Goal: Book appointment/travel/reservation

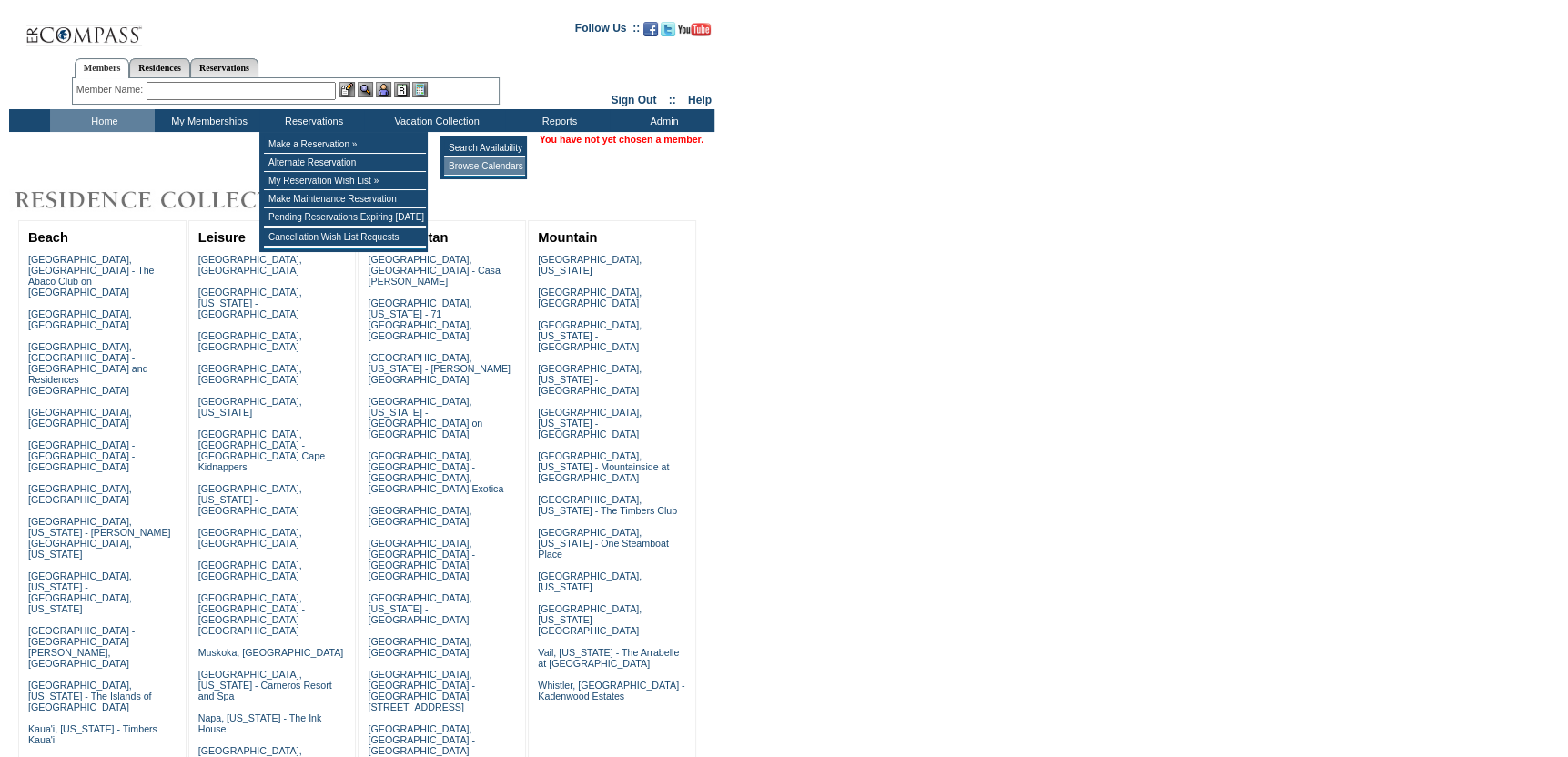
click at [497, 164] on td "Browse Calendars" at bounding box center [485, 166] width 81 height 18
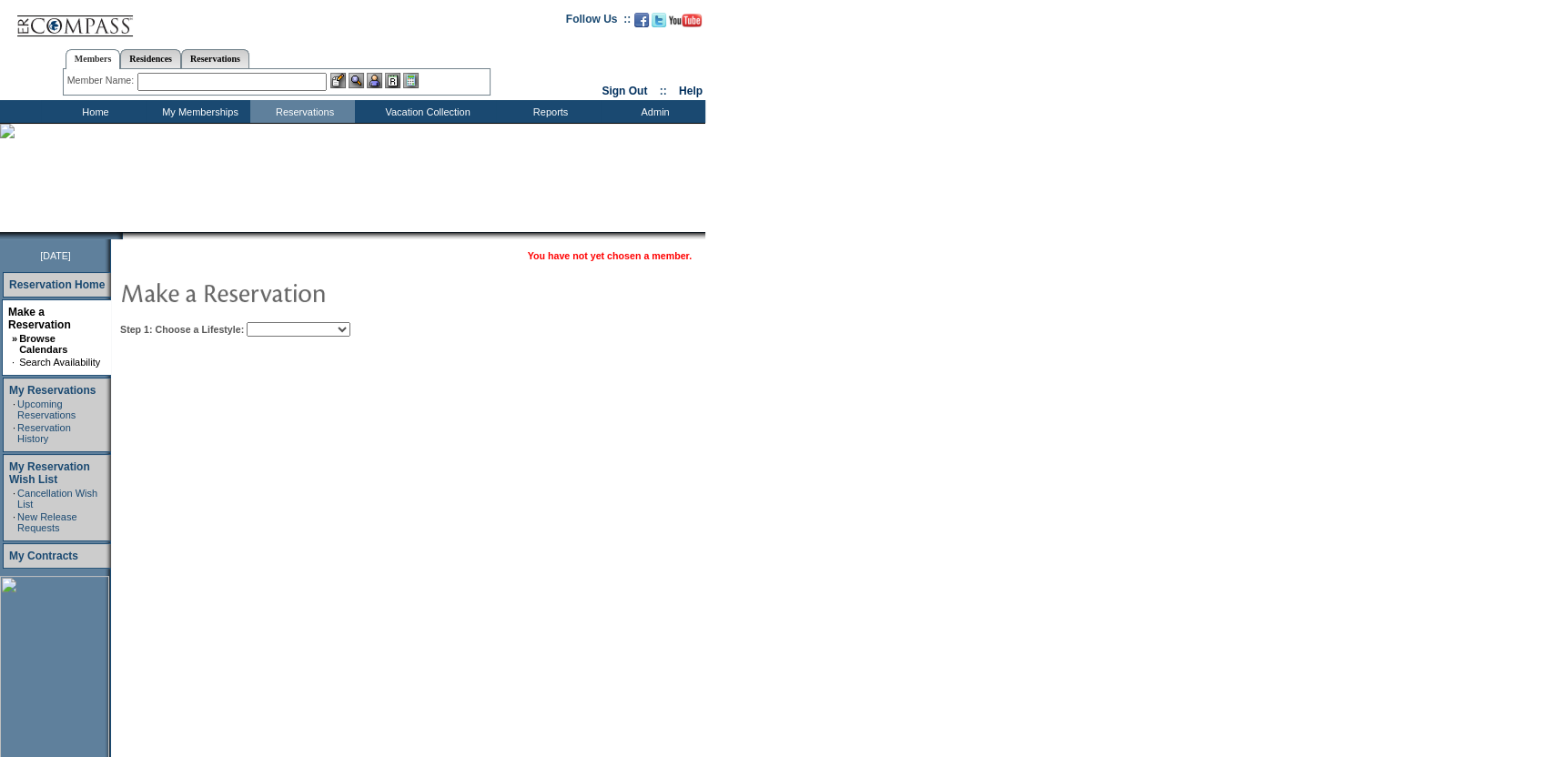
click at [350, 327] on select "Beach Leisure Metropolitan Mountain OIAL for Adventure OIAL for Couples OIAL fo…" at bounding box center [298, 329] width 104 height 15
select select "Beach"
click at [278, 322] on select "Beach Leisure Metropolitan Mountain OIAL for Adventure OIAL for Couples OIAL fo…" at bounding box center [298, 329] width 104 height 15
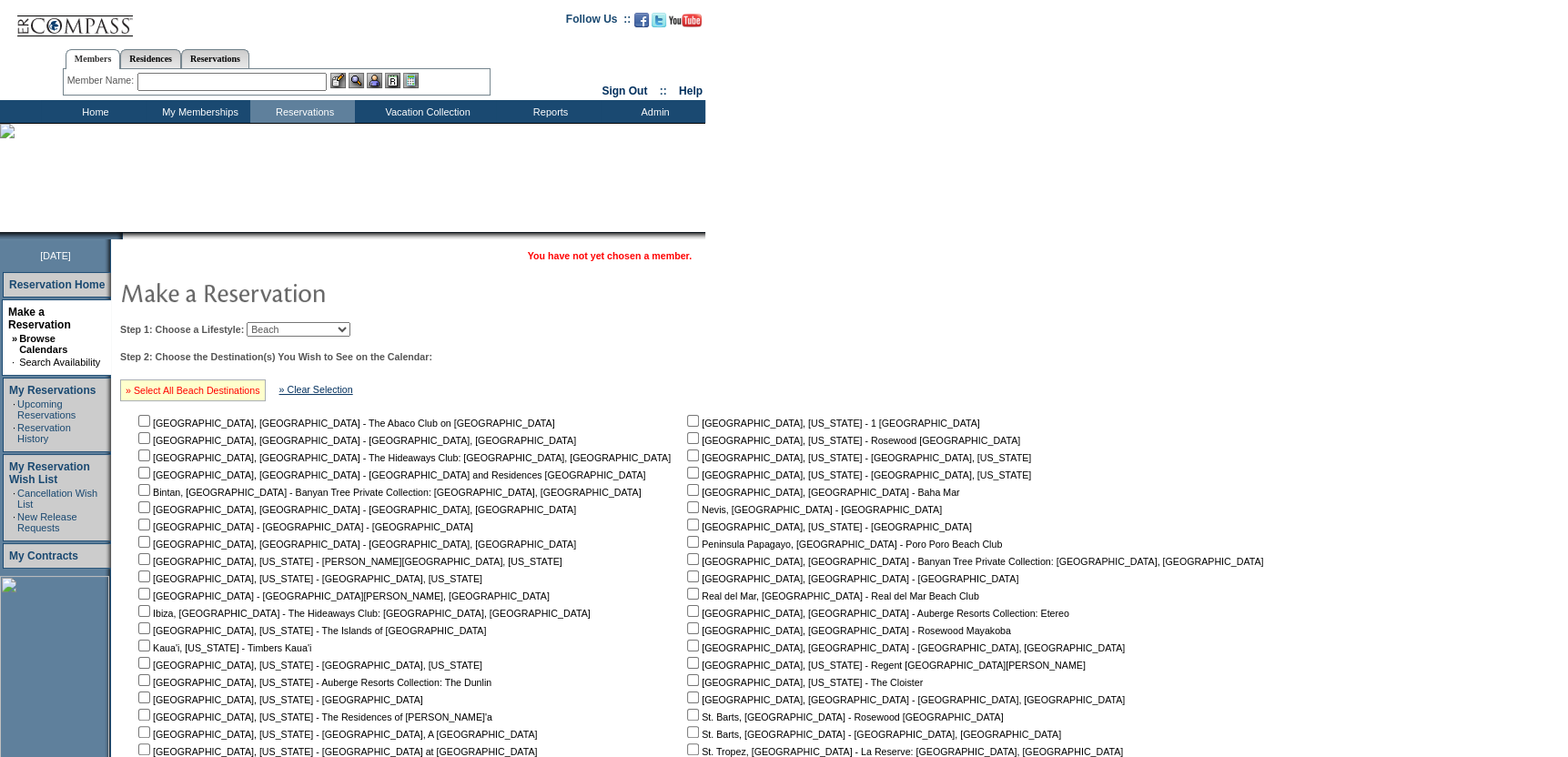
click at [224, 384] on link "» Select All Beach Destinations" at bounding box center [193, 389] width 135 height 11
checkbox input "true"
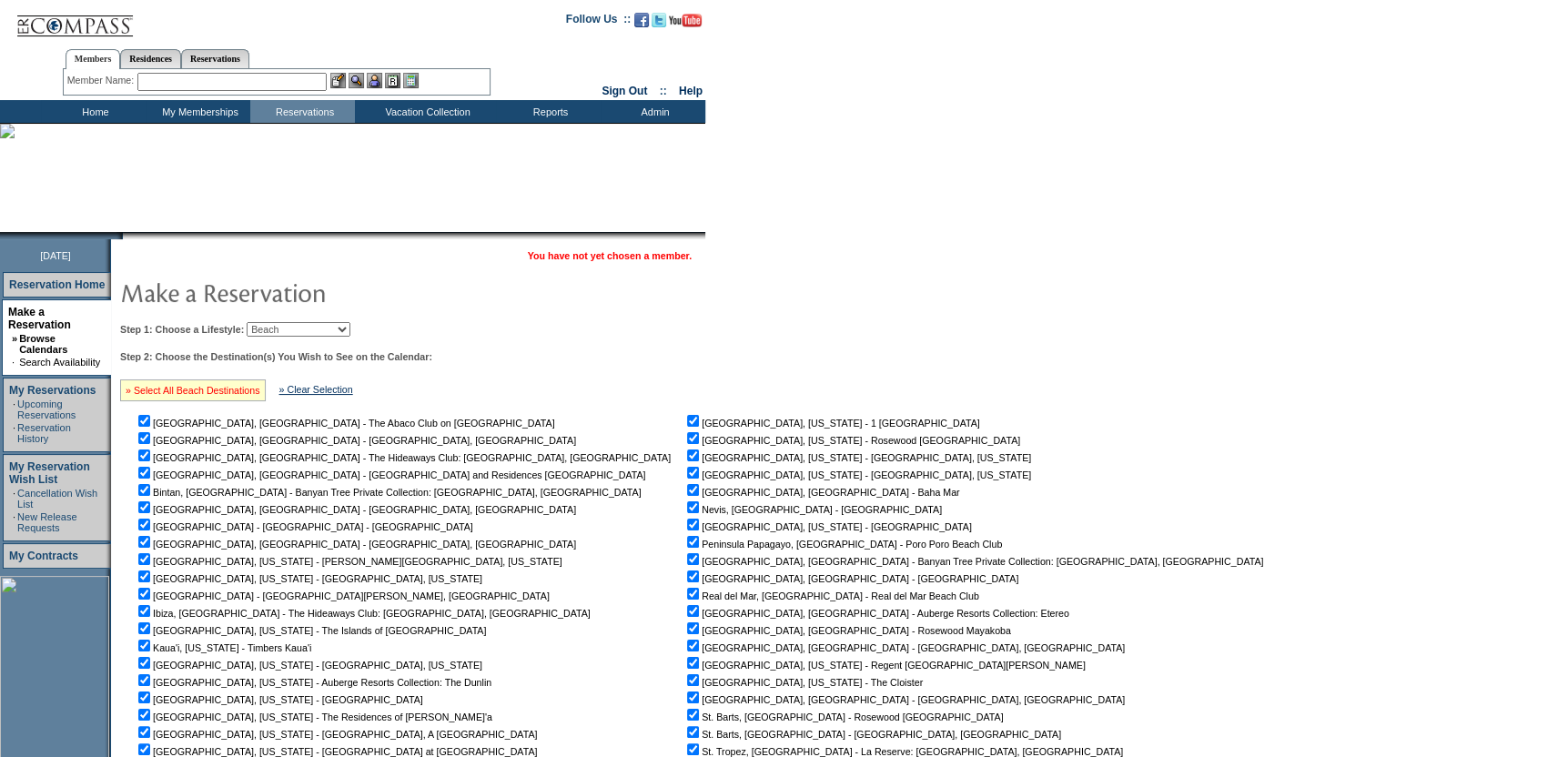
checkbox input "true"
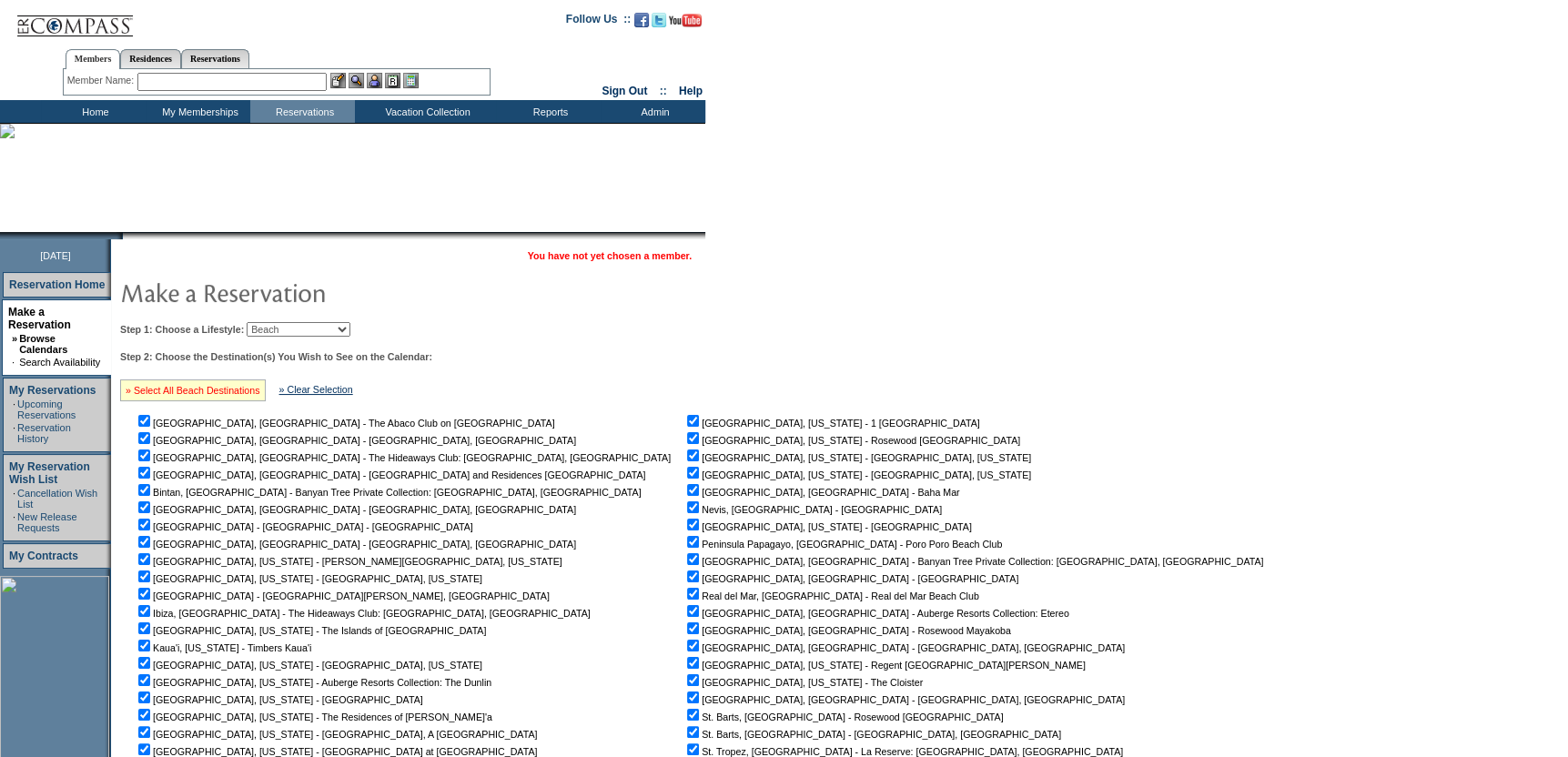
checkbox input "true"
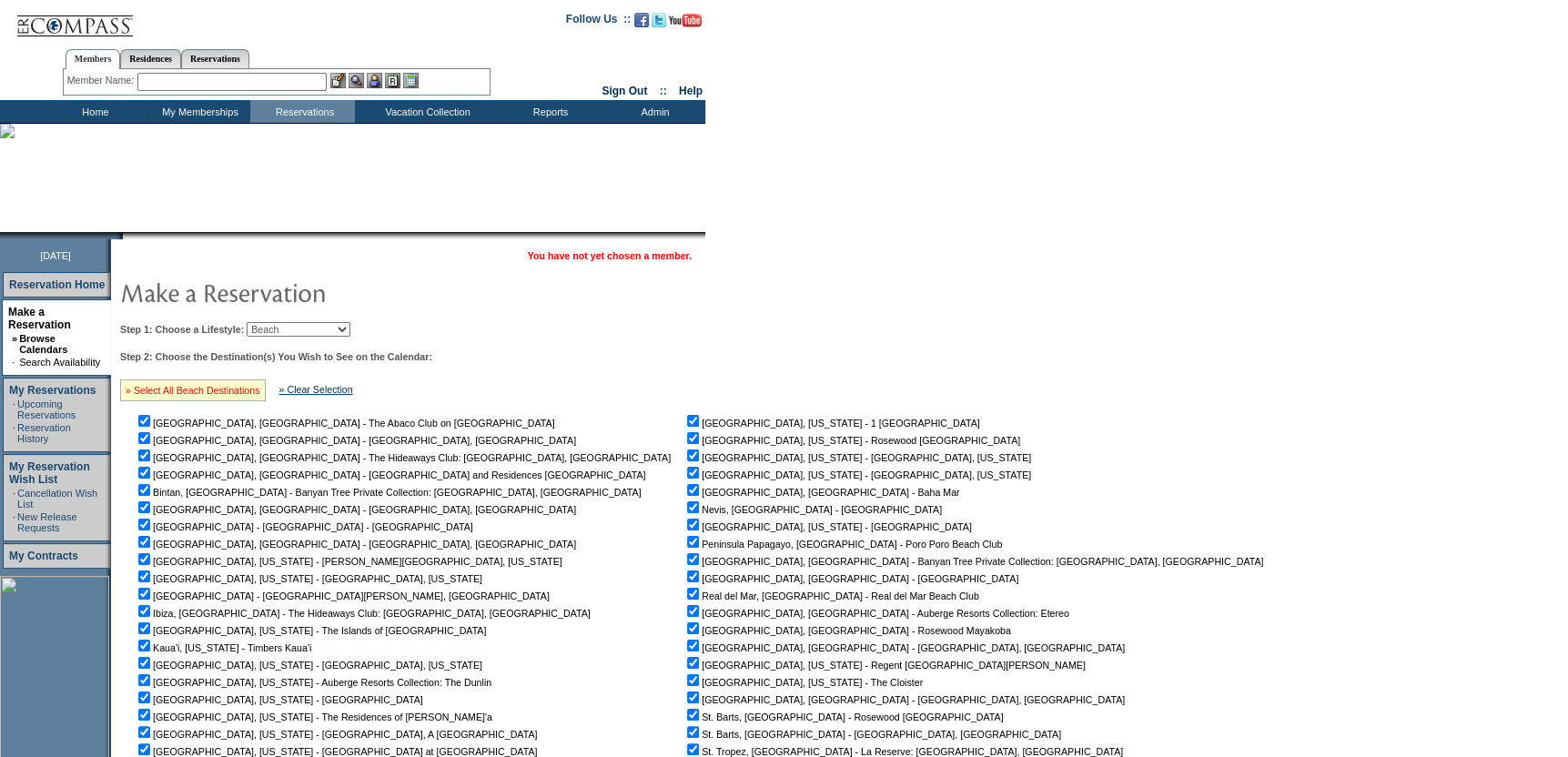
checkbox input "true"
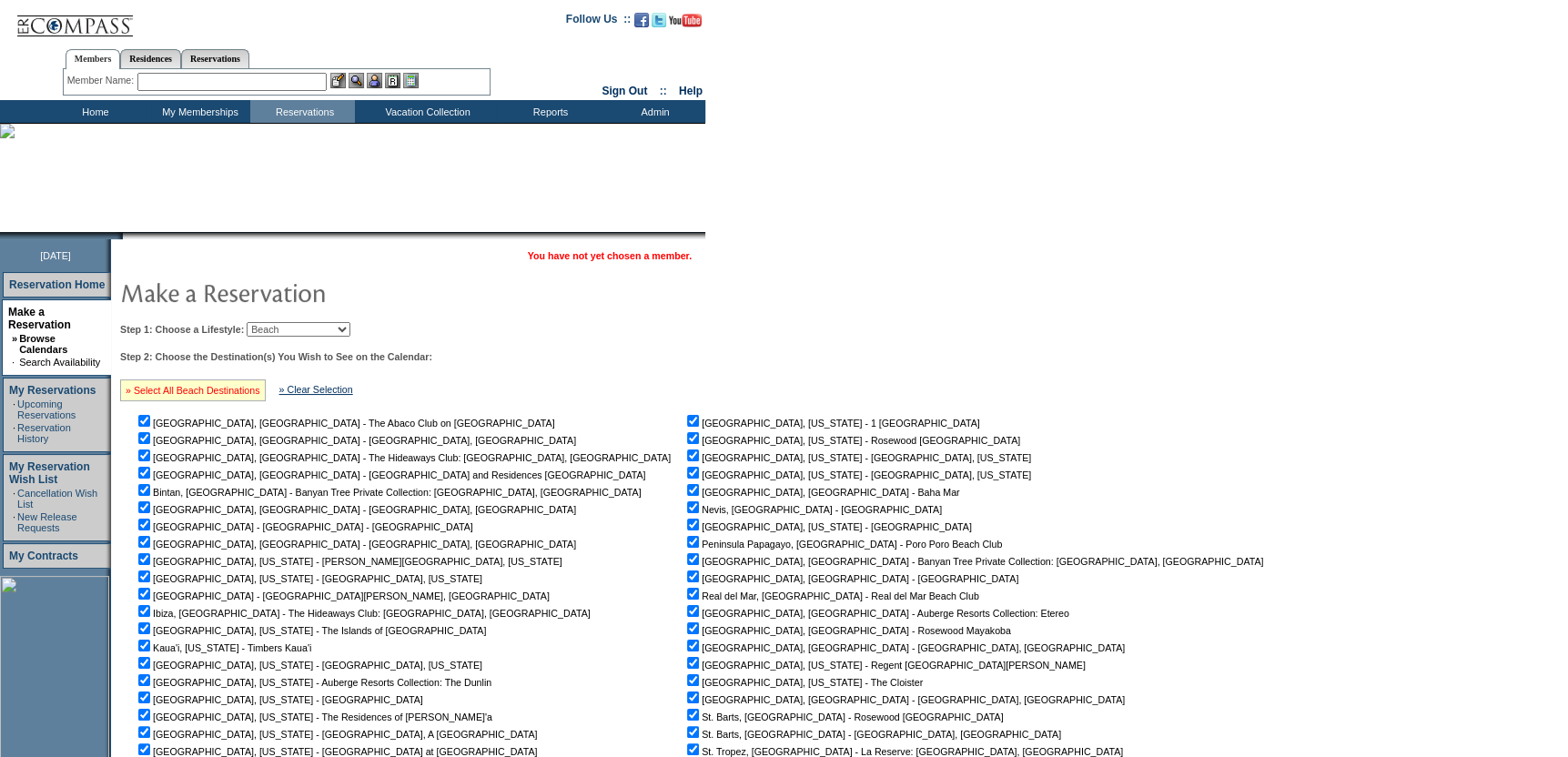
checkbox input "true"
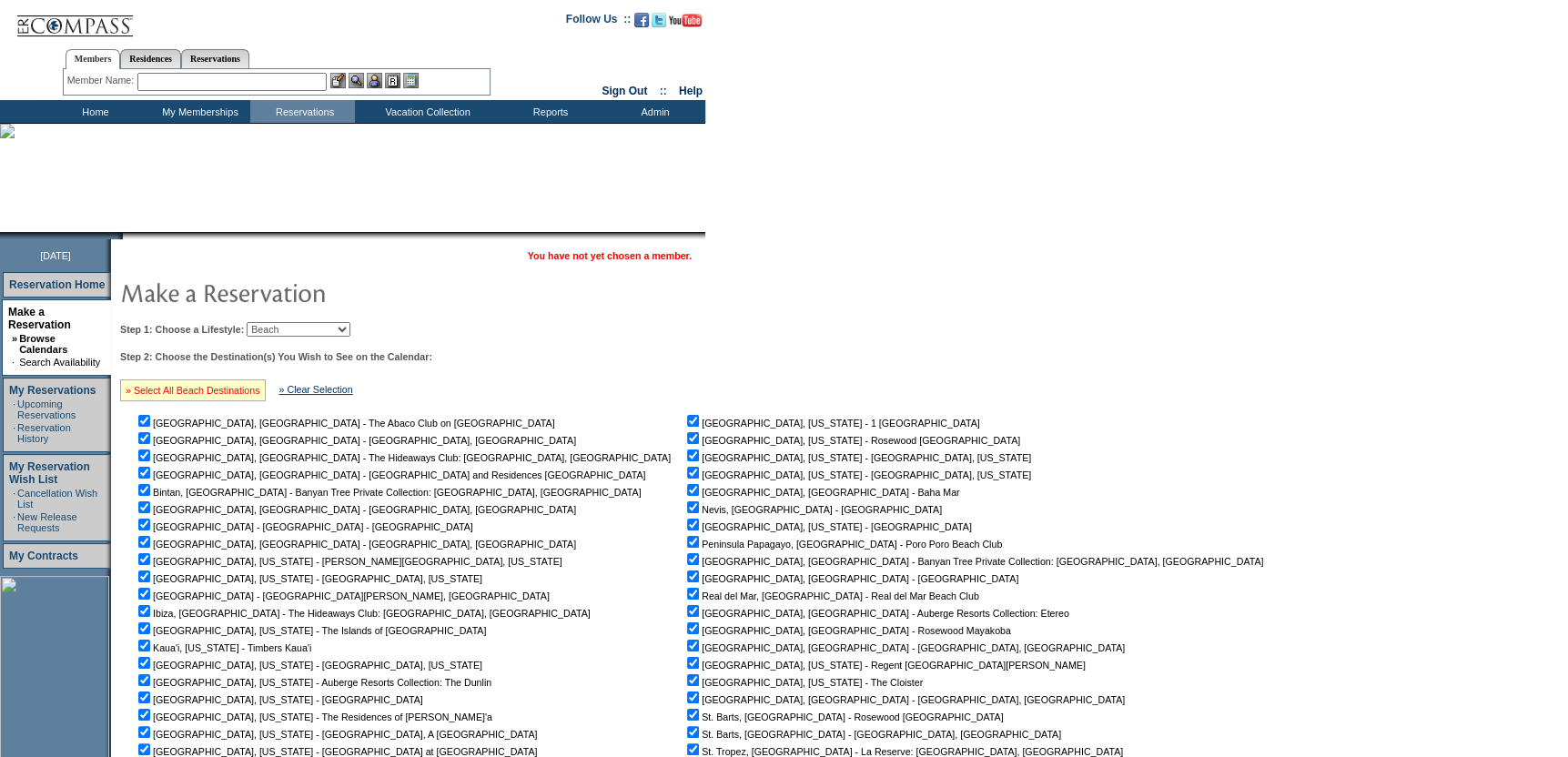
checkbox input "true"
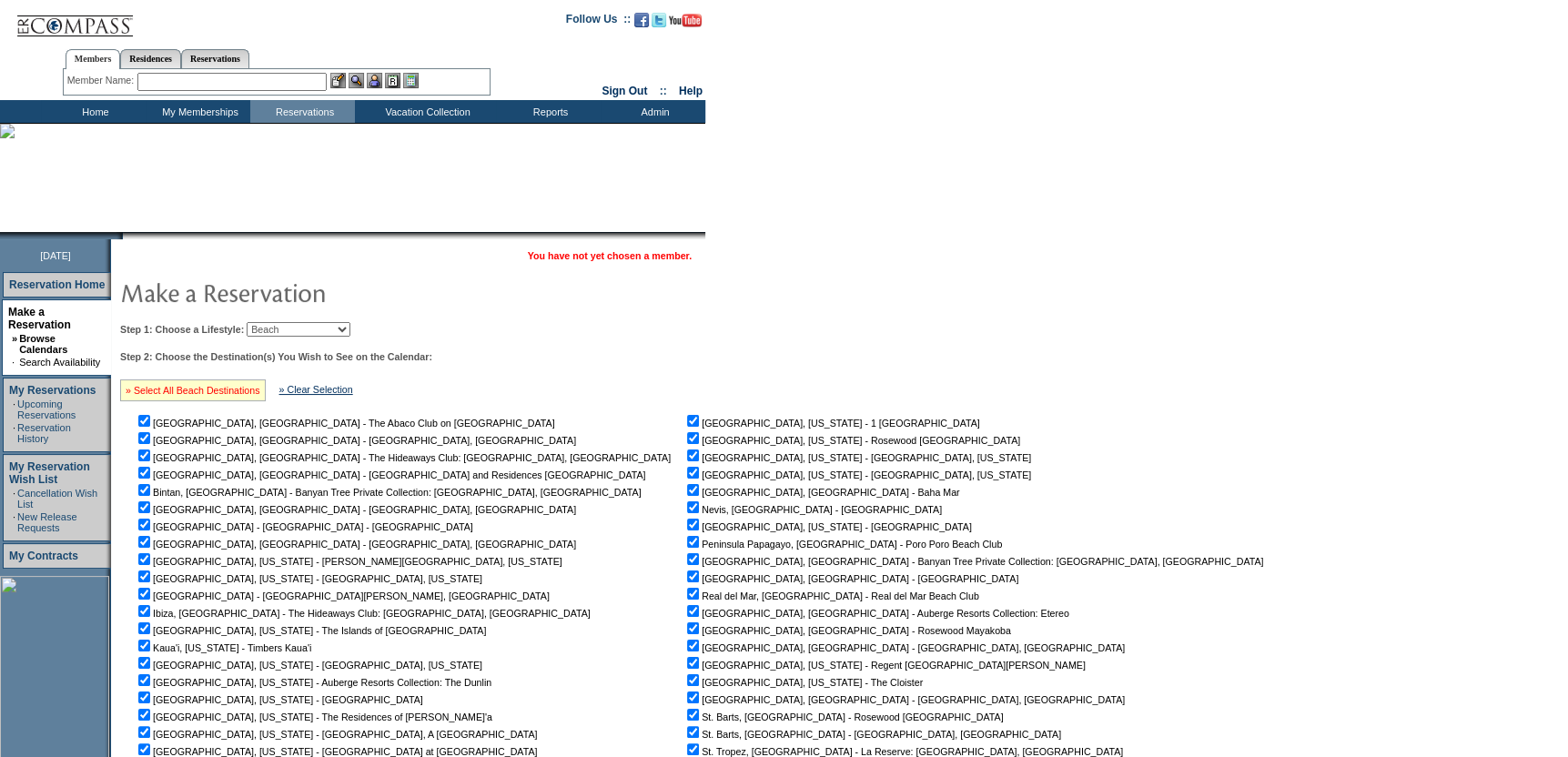
checkbox input "true"
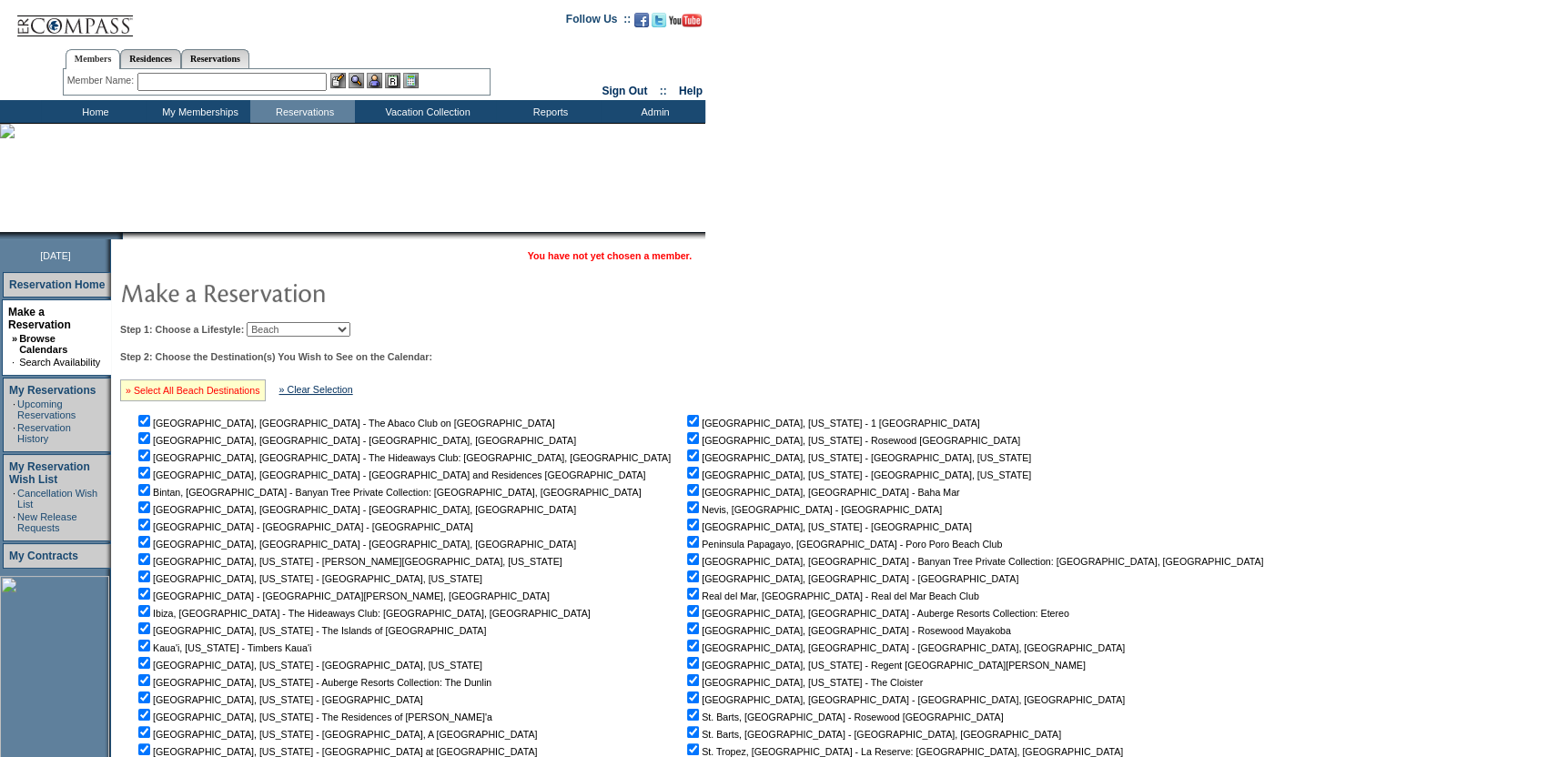
checkbox input "true"
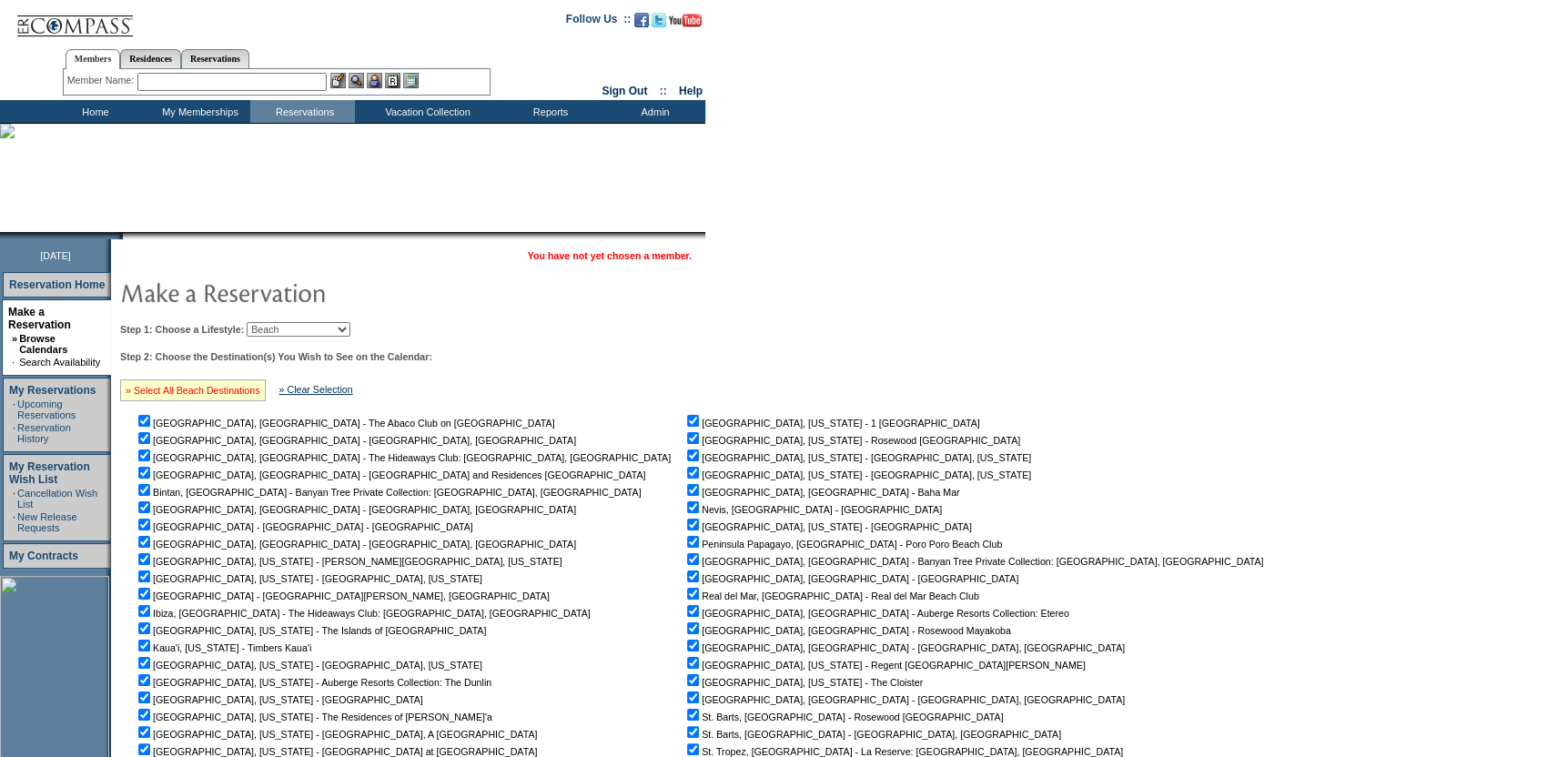
checkbox input "true"
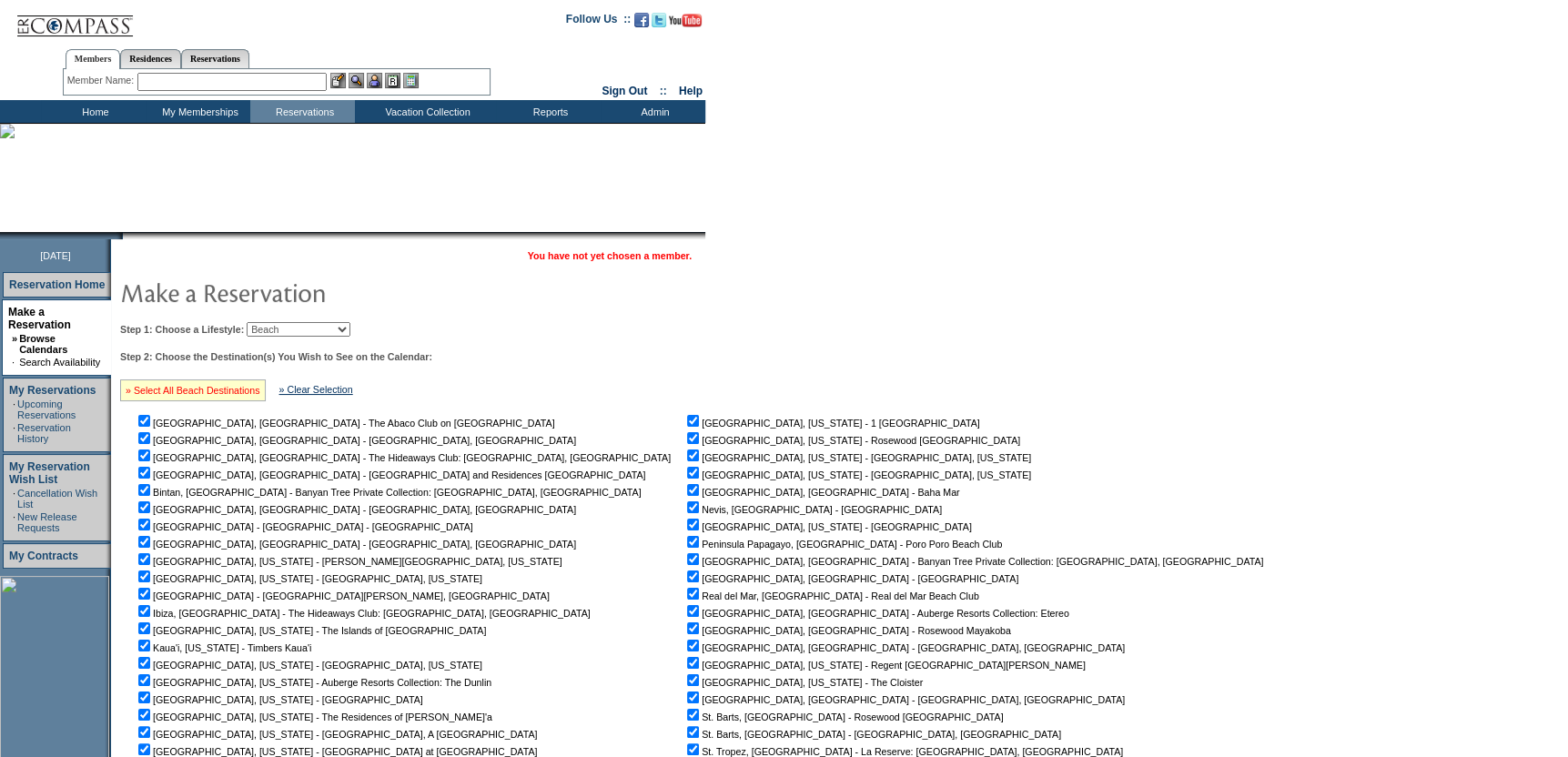
checkbox input "true"
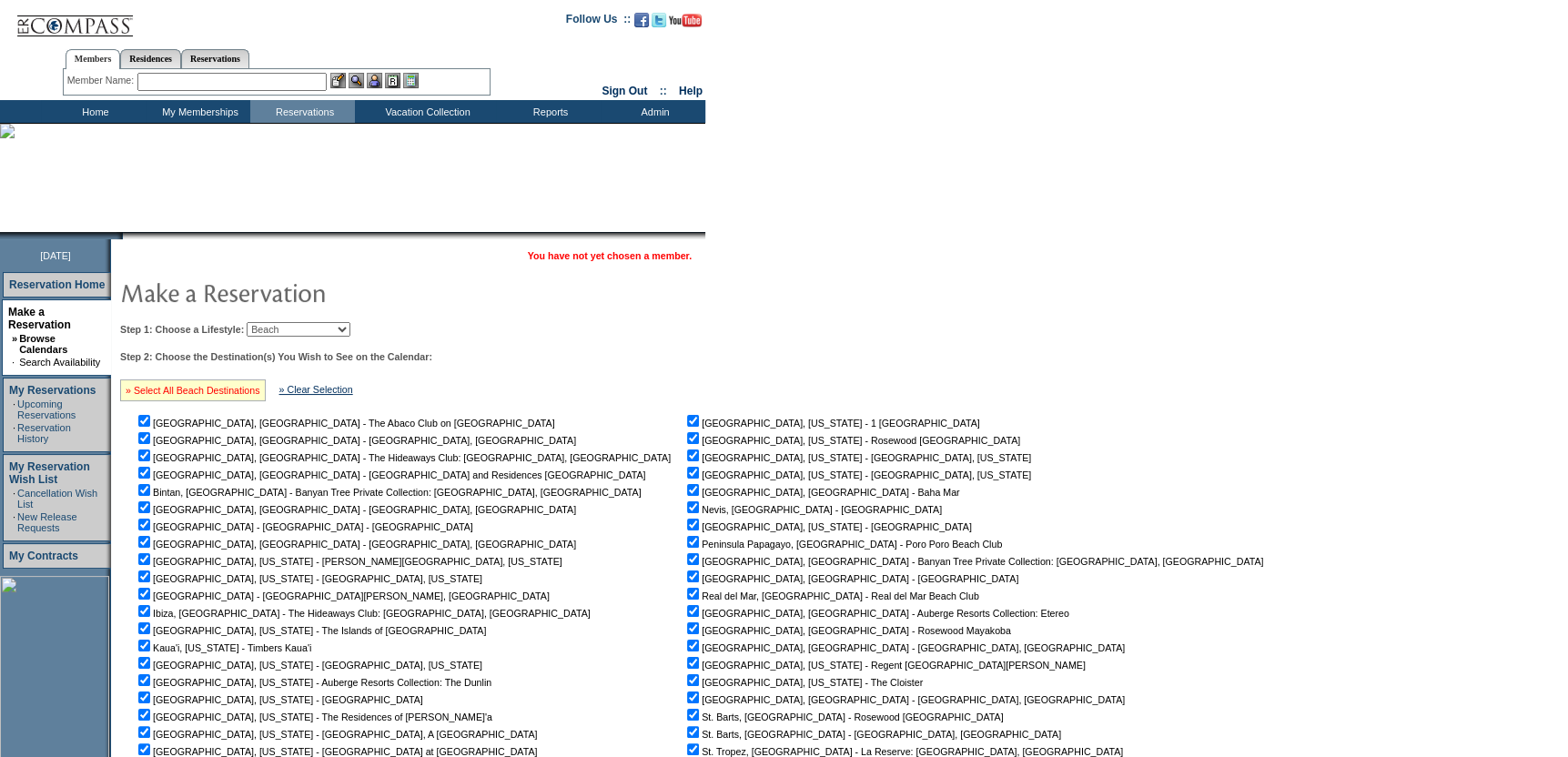
checkbox input "true"
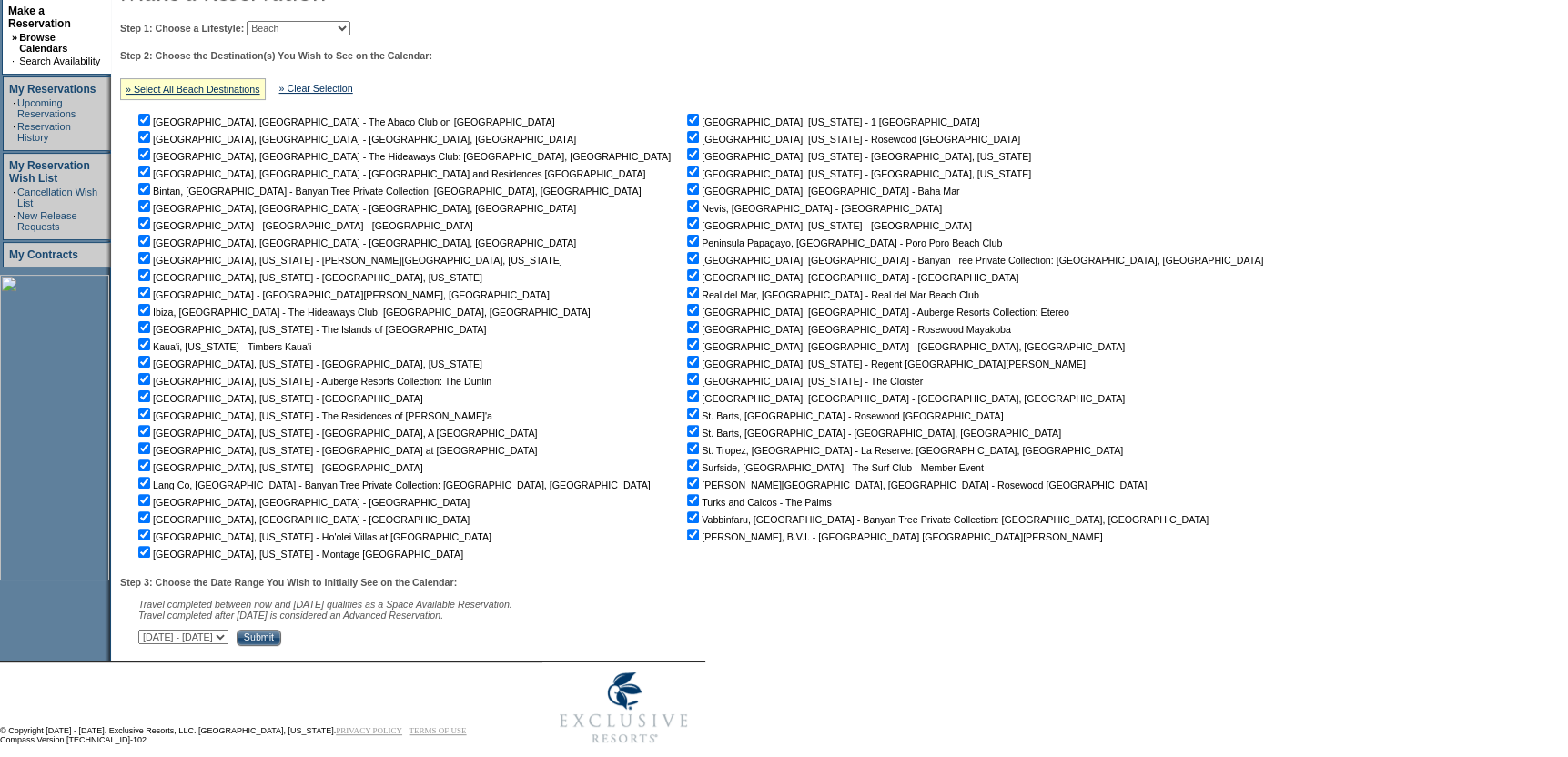
scroll to position [327, 0]
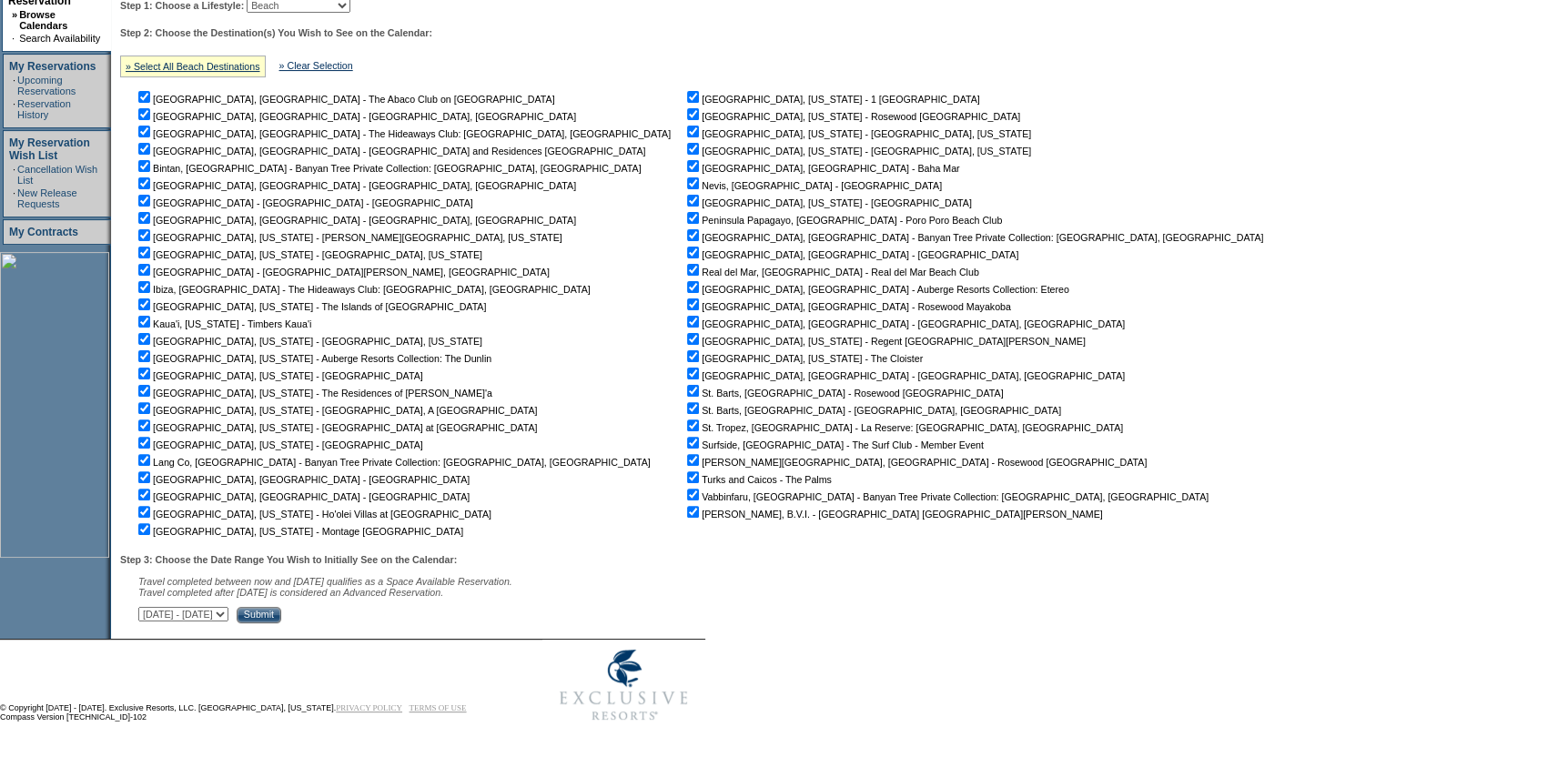
click at [354, 622] on table "You have not yet chosen a member. Step 1: Choose a Lifestyle: Beach Leisure Met…" at bounding box center [696, 271] width 1170 height 712
click at [228, 617] on select "October 2, 2025 - November 16, 2025 November 17, 2025 - December 31, 2025 Janua…" at bounding box center [183, 613] width 90 height 15
select select "11/17/2025|12/31/2025"
click at [148, 606] on select "October 2, 2025 - November 16, 2025 November 17, 2025 - December 31, 2025 Janua…" at bounding box center [183, 613] width 90 height 15
click at [683, 491] on nobr "Vabbinfaru, Maldives - Banyan Tree Private Collection: Vabbinfaru, Maldives" at bounding box center [946, 496] width 525 height 11
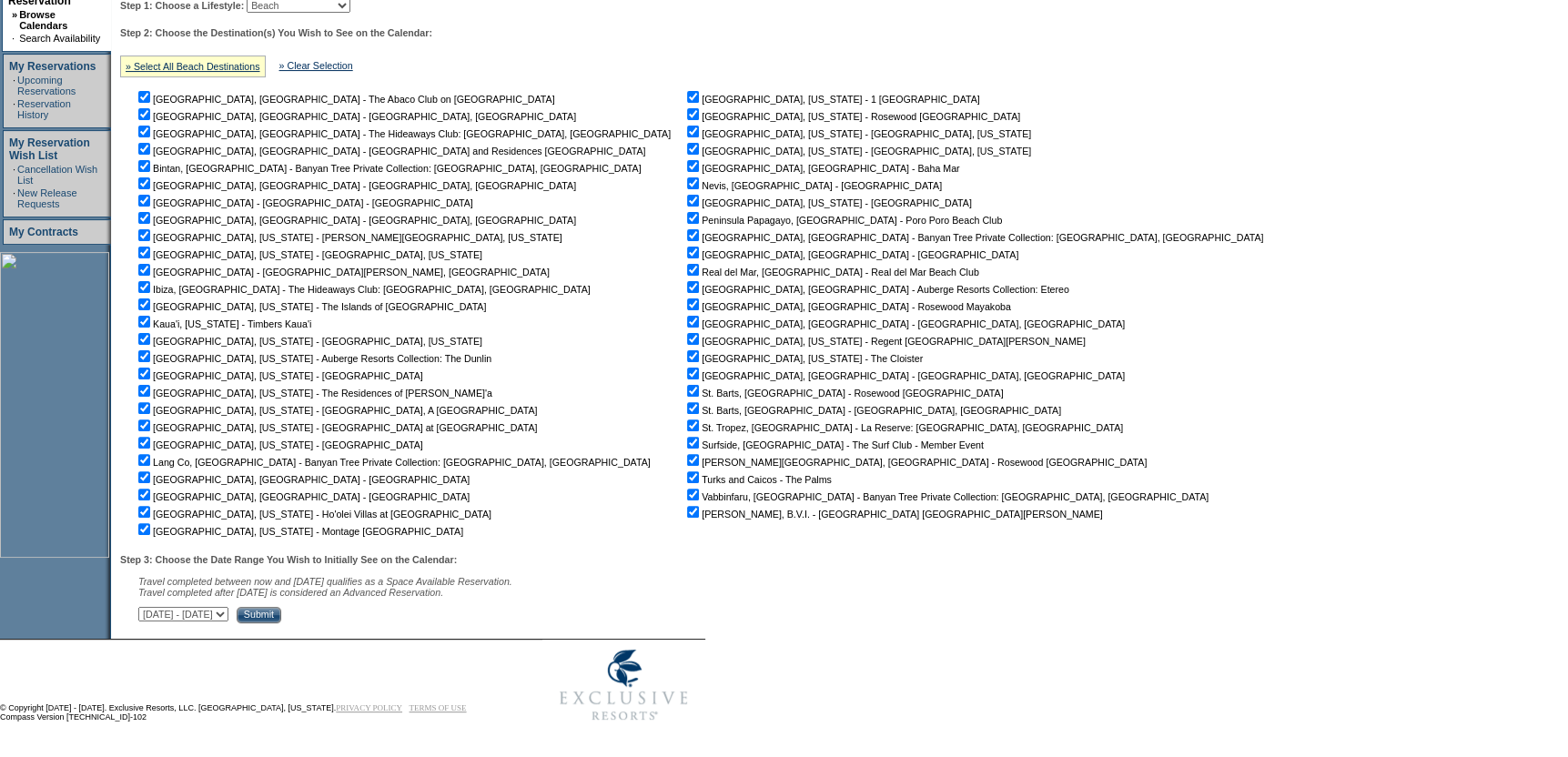
click at [687, 488] on input "checkbox" at bounding box center [693, 494] width 12 height 12
checkbox input "false"
click at [687, 440] on input "checkbox" at bounding box center [693, 443] width 12 height 12
checkbox input "false"
click at [687, 424] on input "checkbox" at bounding box center [693, 425] width 12 height 12
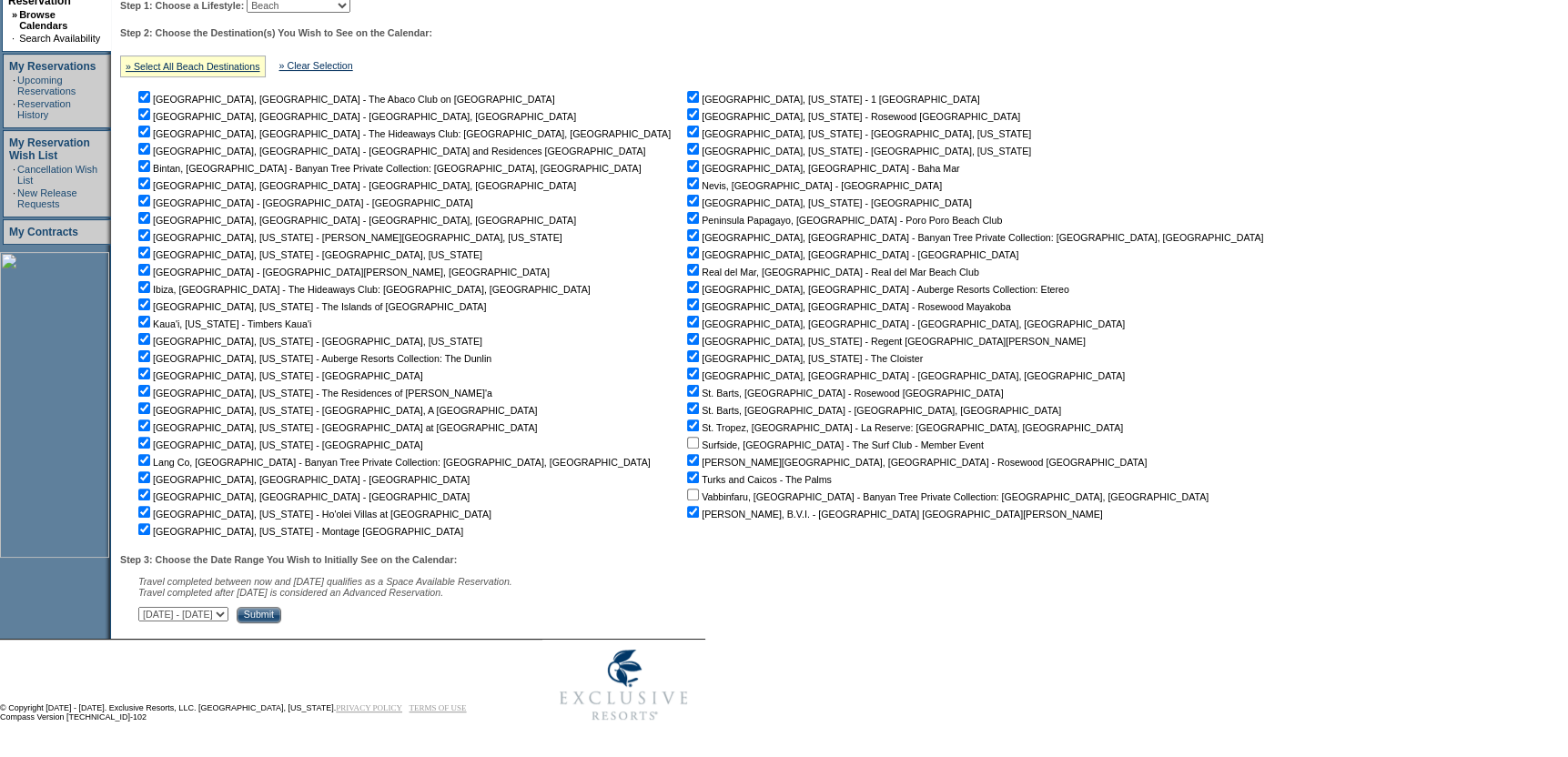
checkbox input "false"
click at [687, 372] on input "checkbox" at bounding box center [693, 374] width 12 height 12
checkbox input "false"
click at [687, 319] on input "checkbox" at bounding box center [693, 322] width 12 height 12
checkbox input "false"
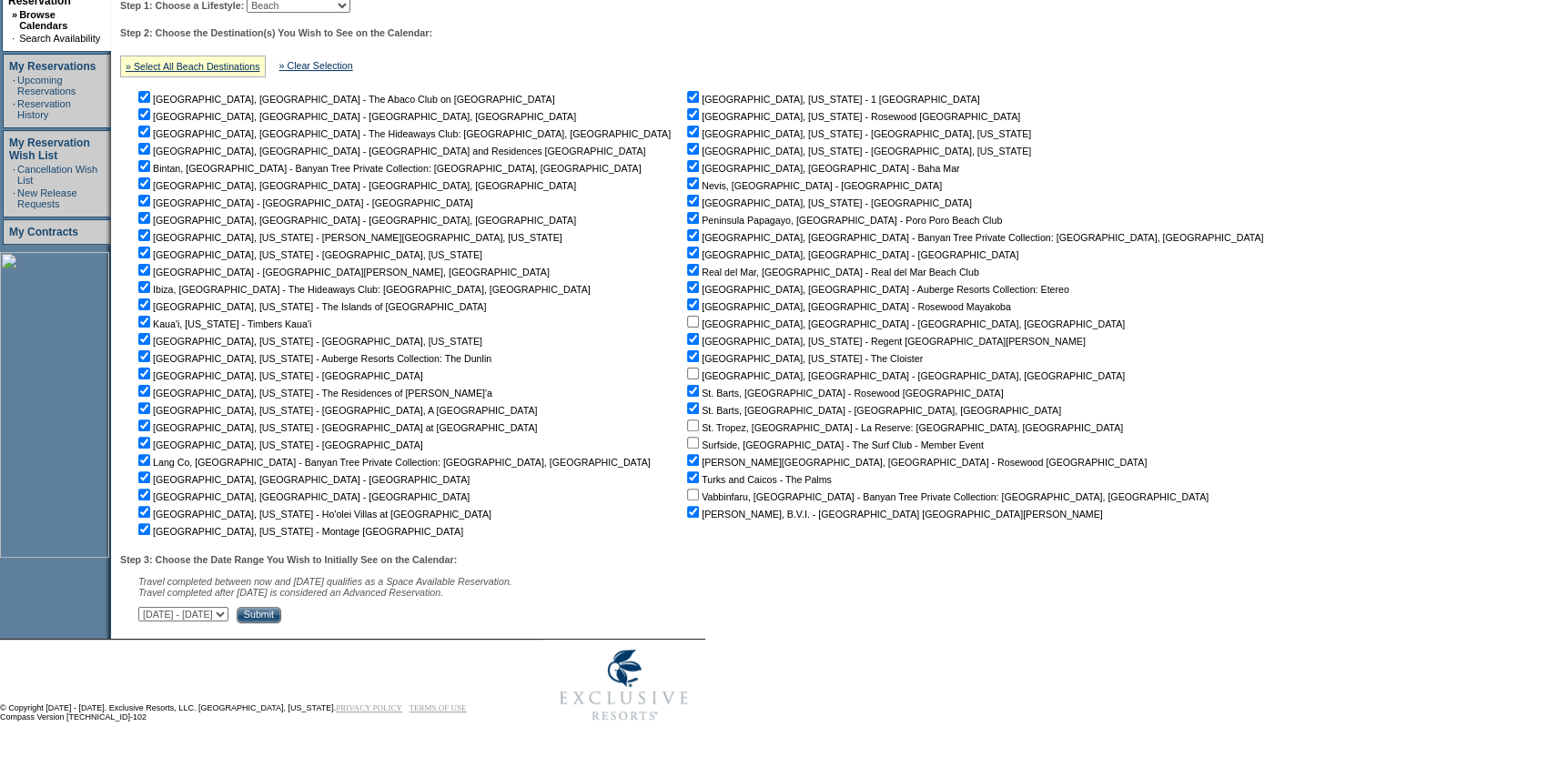
click at [687, 283] on input "checkbox" at bounding box center [693, 287] width 12 height 12
checkbox input "false"
click at [687, 250] on input "checkbox" at bounding box center [693, 253] width 12 height 12
checkbox input "false"
click at [687, 235] on input "checkbox" at bounding box center [693, 235] width 12 height 12
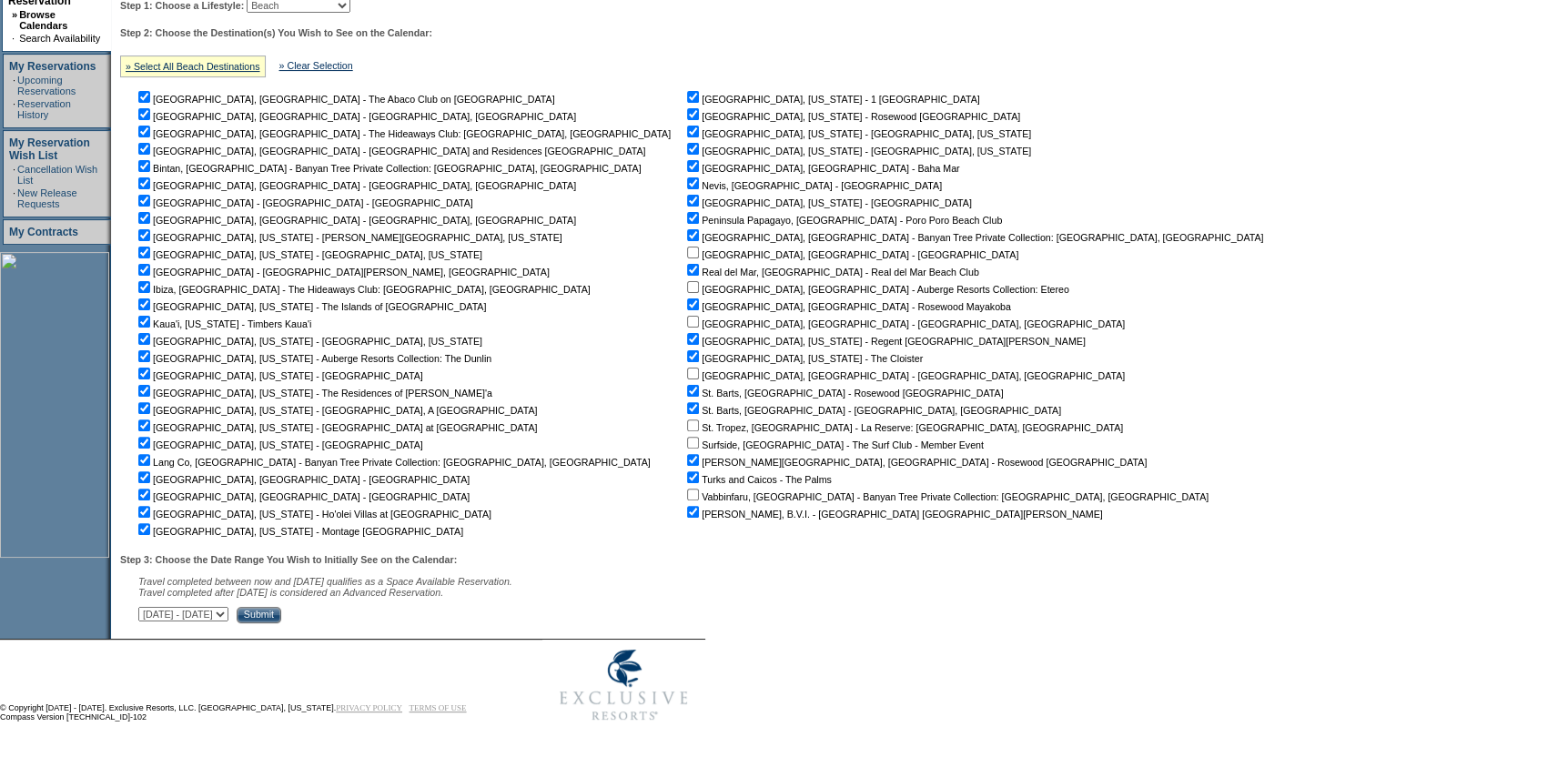
checkbox input "false"
click at [687, 129] on input "checkbox" at bounding box center [693, 132] width 12 height 12
checkbox input "false"
click at [150, 457] on input "checkbox" at bounding box center [145, 460] width 12 height 12
checkbox input "false"
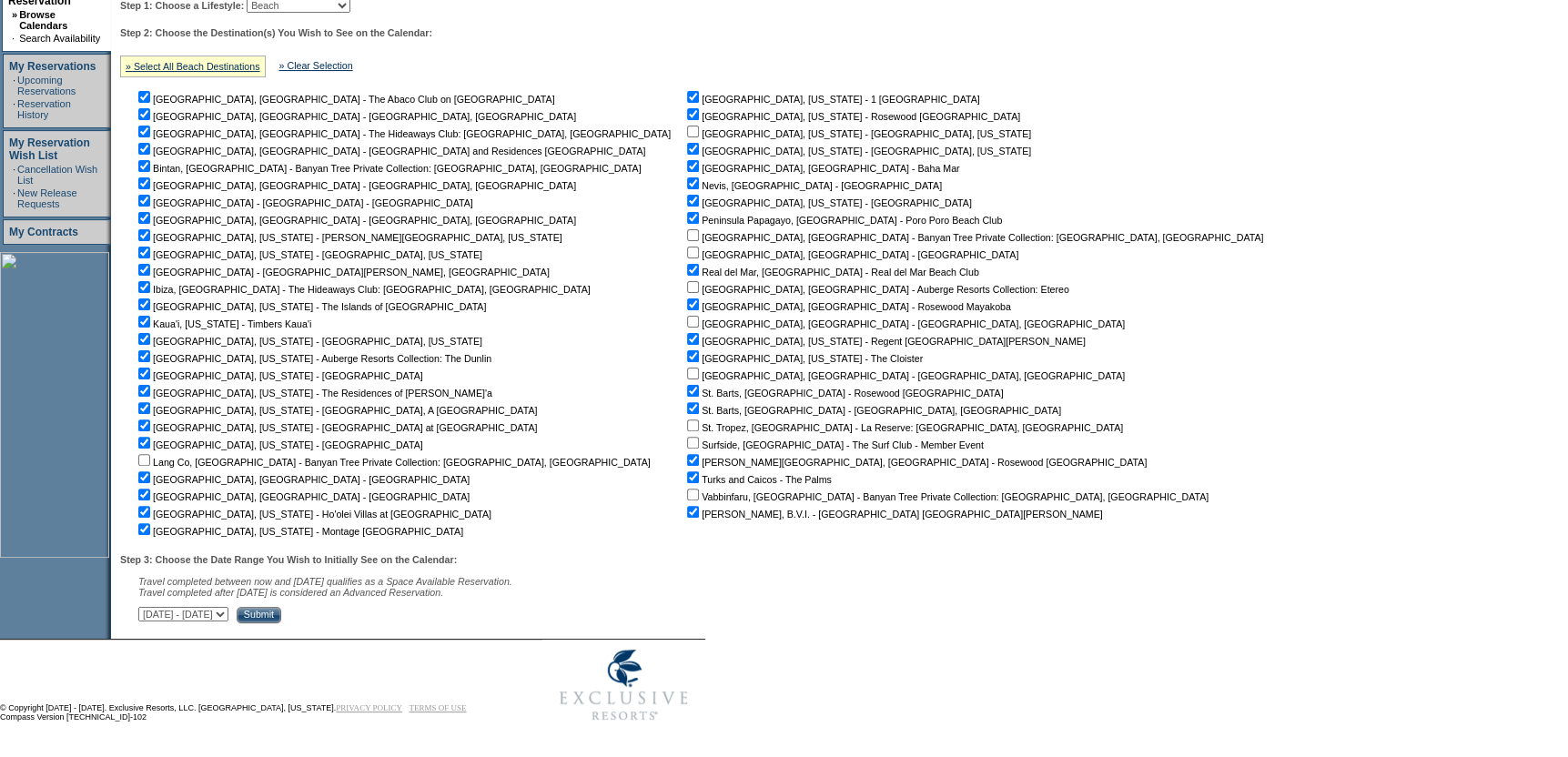
click at [150, 356] on input "checkbox" at bounding box center [145, 356] width 12 height 12
checkbox input "false"
click at [150, 340] on input "checkbox" at bounding box center [145, 339] width 12 height 12
checkbox input "false"
click at [150, 281] on input "checkbox" at bounding box center [145, 287] width 12 height 12
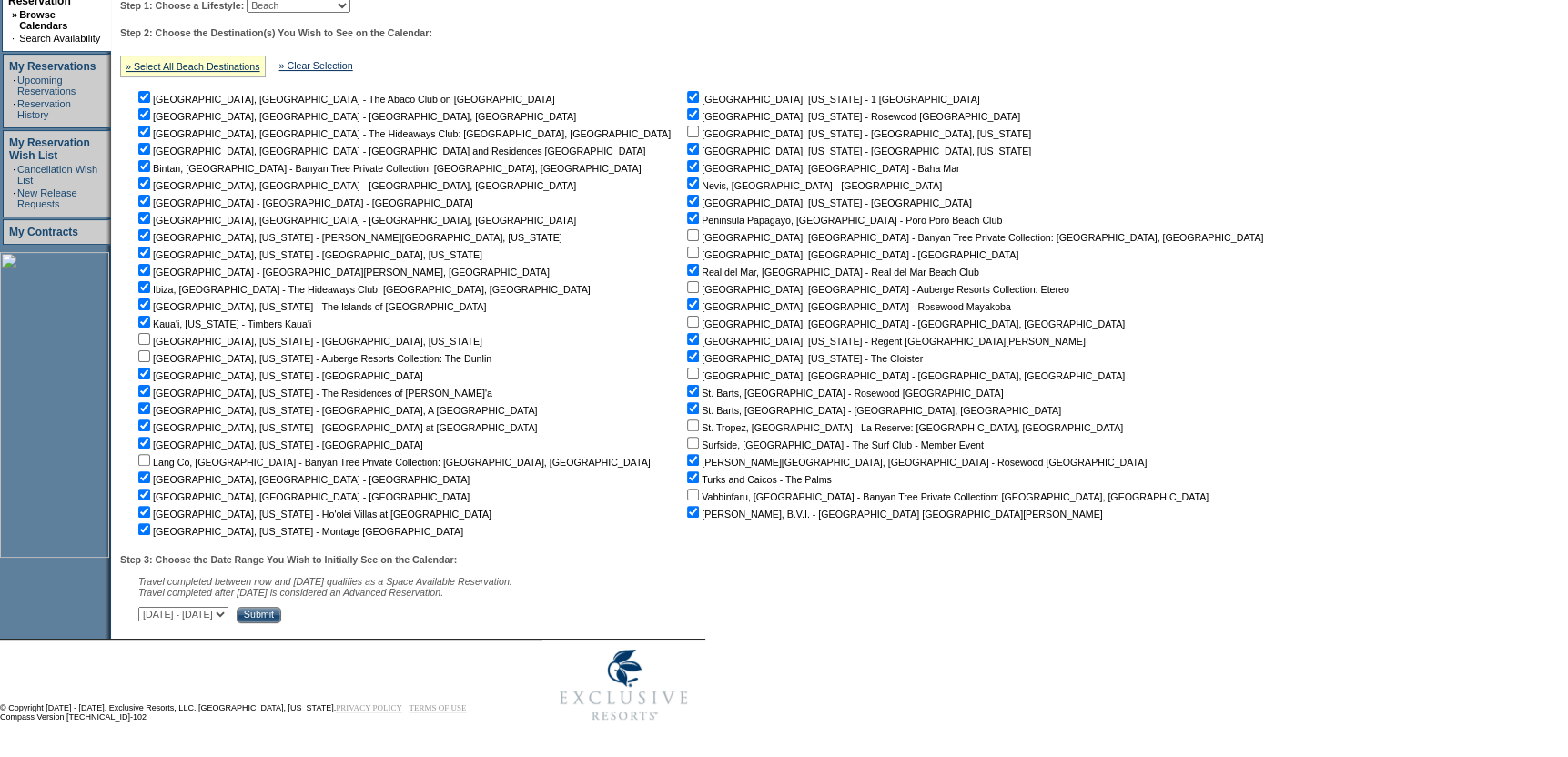
checkbox input "false"
click at [150, 215] on input "checkbox" at bounding box center [145, 218] width 12 height 12
checkbox input "false"
click at [150, 177] on input "checkbox" at bounding box center [145, 183] width 12 height 12
checkbox input "false"
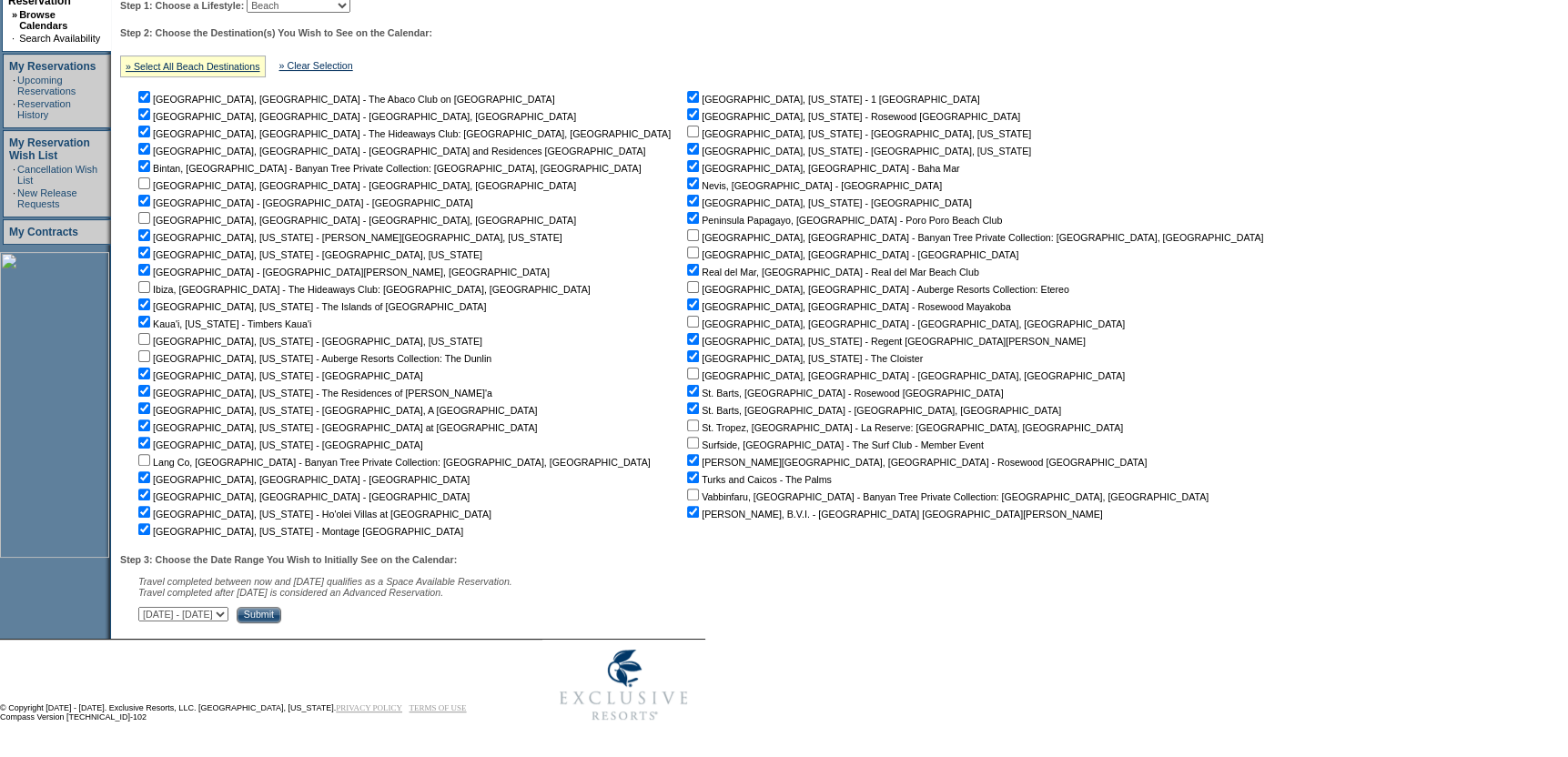
click at [150, 163] on input "checkbox" at bounding box center [145, 166] width 12 height 12
checkbox input "false"
click at [146, 133] on nobr "Algarve, Portugal - The Hideaways Club: Algarve, Portugal" at bounding box center [402, 133] width 536 height 11
click at [147, 131] on input "checkbox" at bounding box center [145, 132] width 12 height 12
checkbox input "false"
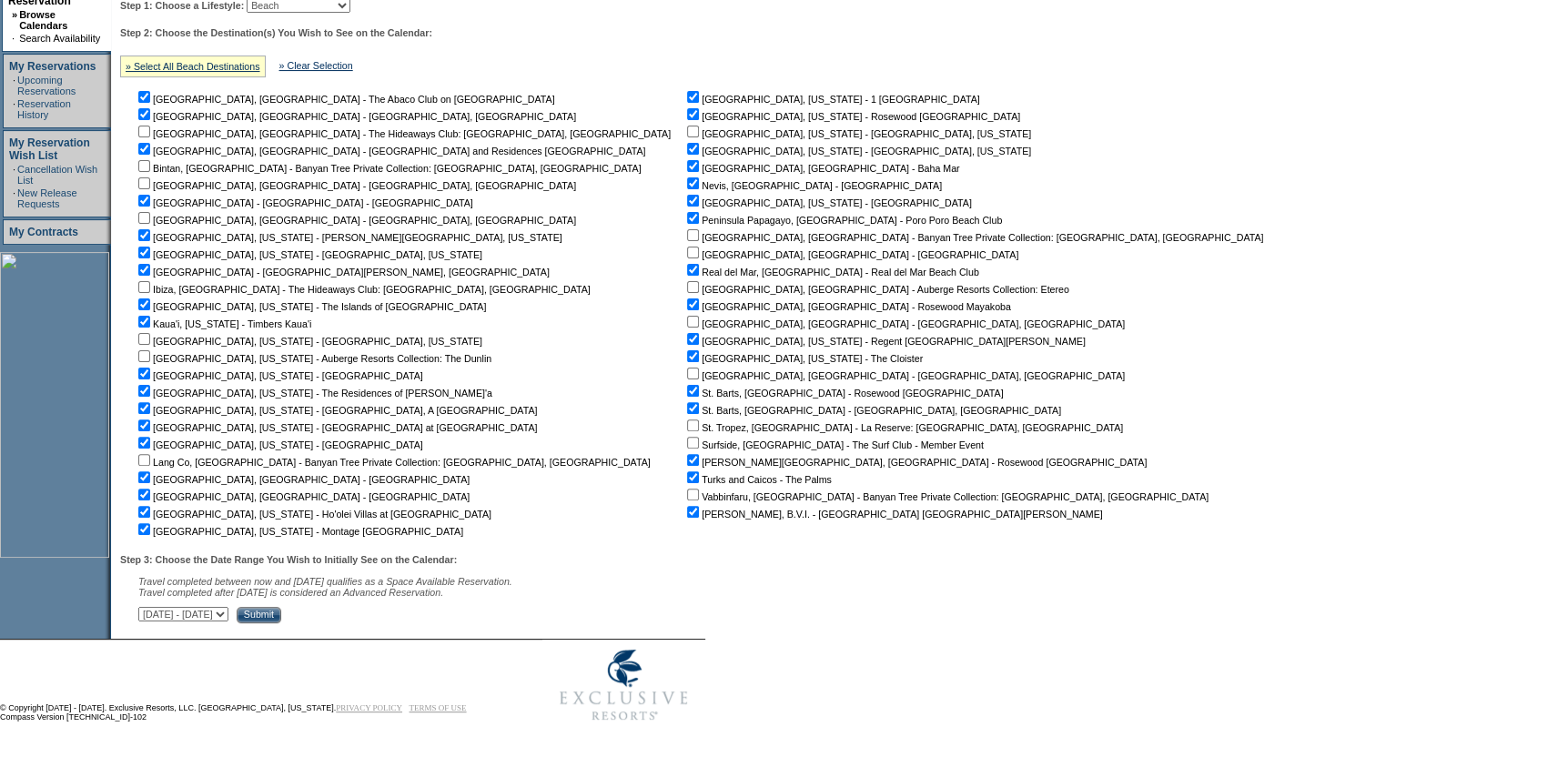
click at [150, 108] on input "checkbox" at bounding box center [145, 114] width 12 height 12
checkbox input "false"
click at [281, 607] on input "Submit" at bounding box center [259, 614] width 45 height 17
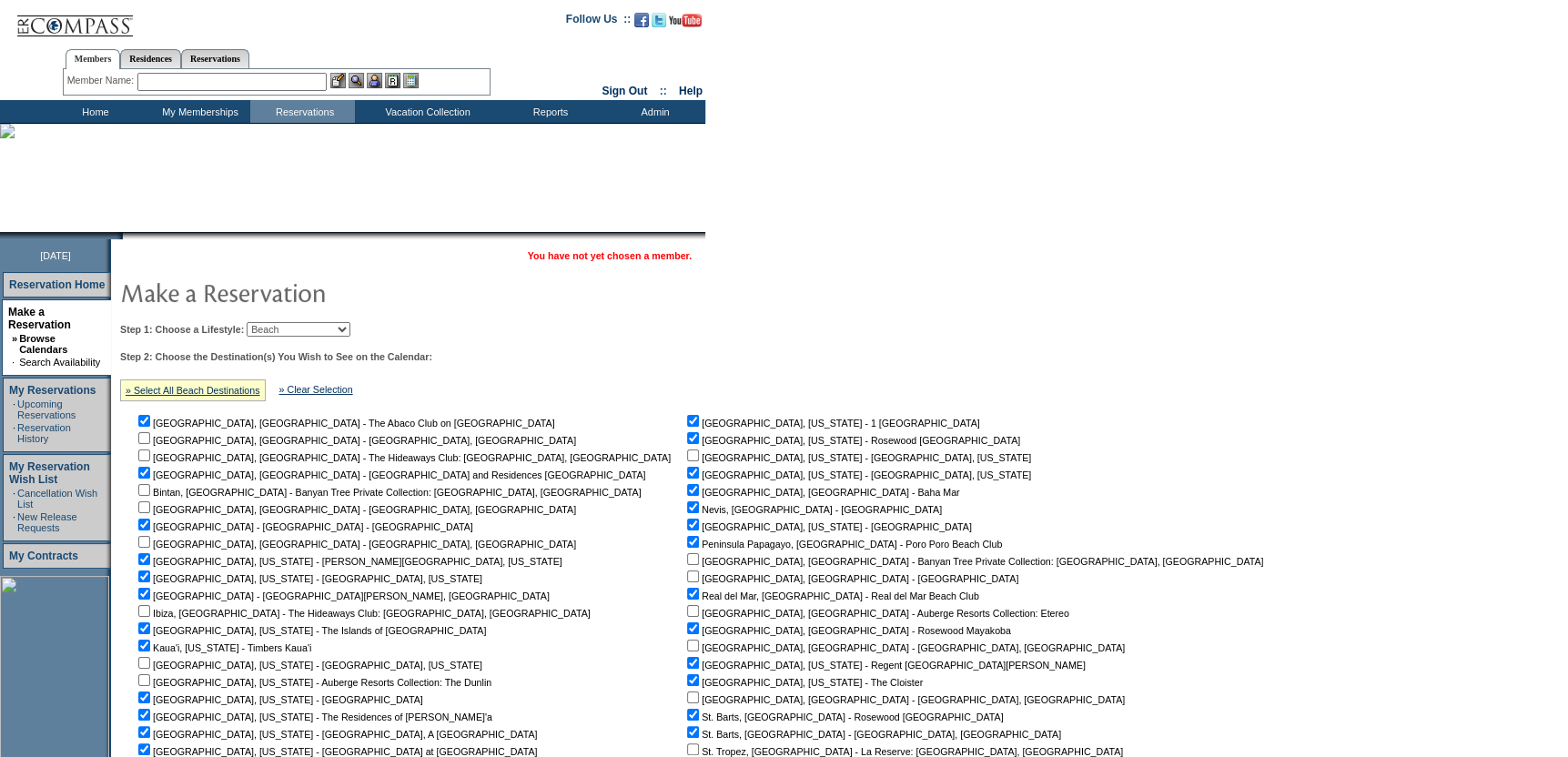
click at [300, 341] on td "Step 1: Choose a Lifestyle: Beach Leisure Metropolitan Mountain OIAL for Advent…" at bounding box center [696, 631] width 1160 height 632
click at [304, 332] on select "Beach Leisure Metropolitan Mountain OIAL for Adventure OIAL for Couples OIAL fo…" at bounding box center [298, 329] width 104 height 15
select select "Leisure"
click at [278, 322] on select "Beach Leisure Metropolitan Mountain OIAL for Adventure OIAL for Couples OIAL fo…" at bounding box center [298, 329] width 104 height 15
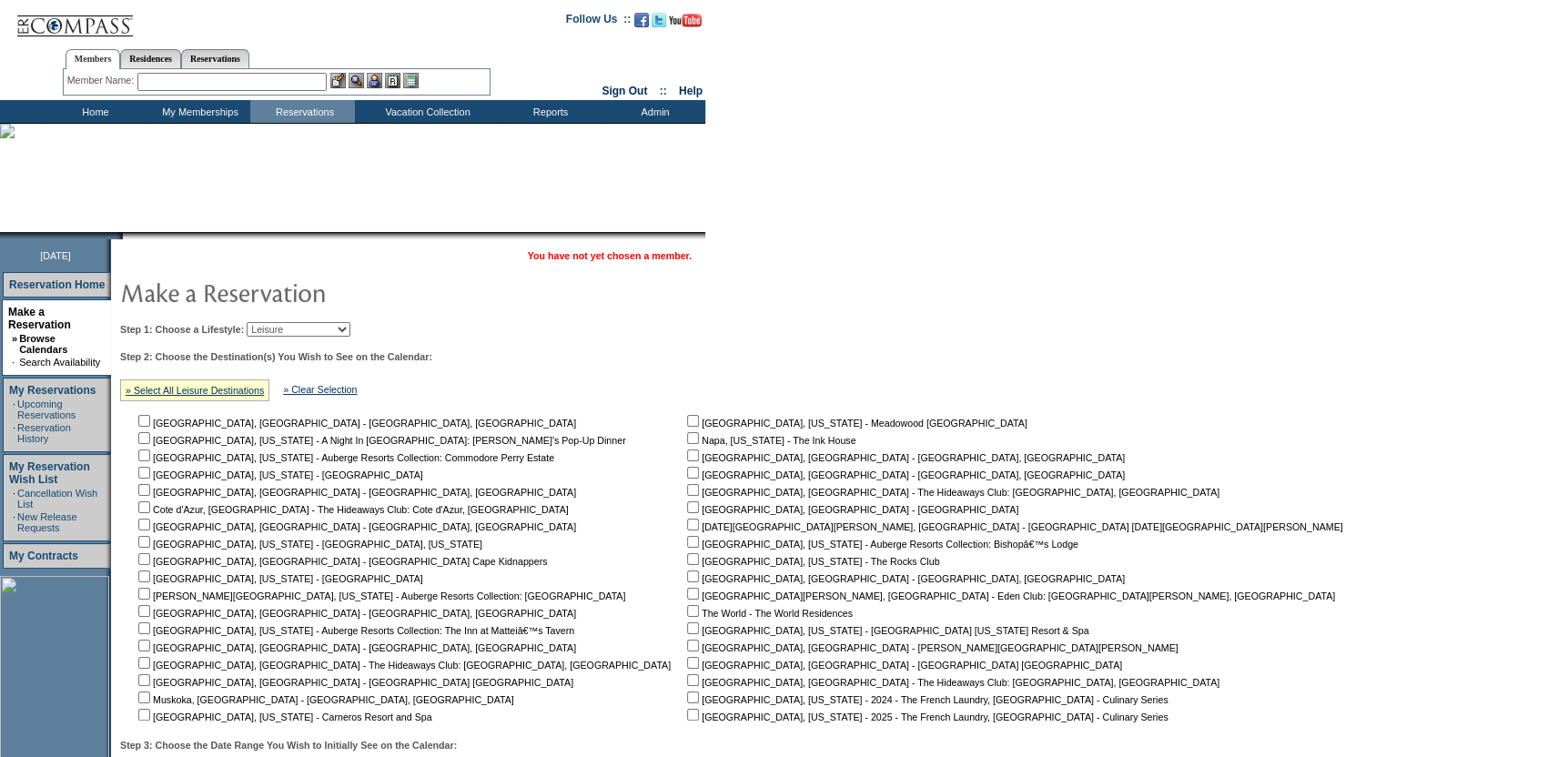
click at [683, 439] on nobr "Napa, California - The Ink House" at bounding box center [769, 440] width 172 height 11
click at [687, 441] on input "checkbox" at bounding box center [693, 438] width 12 height 12
click at [687, 439] on input "checkbox" at bounding box center [693, 438] width 12 height 12
checkbox input "false"
click at [331, 329] on select "Beach Leisure Metropolitan Mountain OIAL for Adventure OIAL for Couples OIAL fo…" at bounding box center [298, 329] width 104 height 15
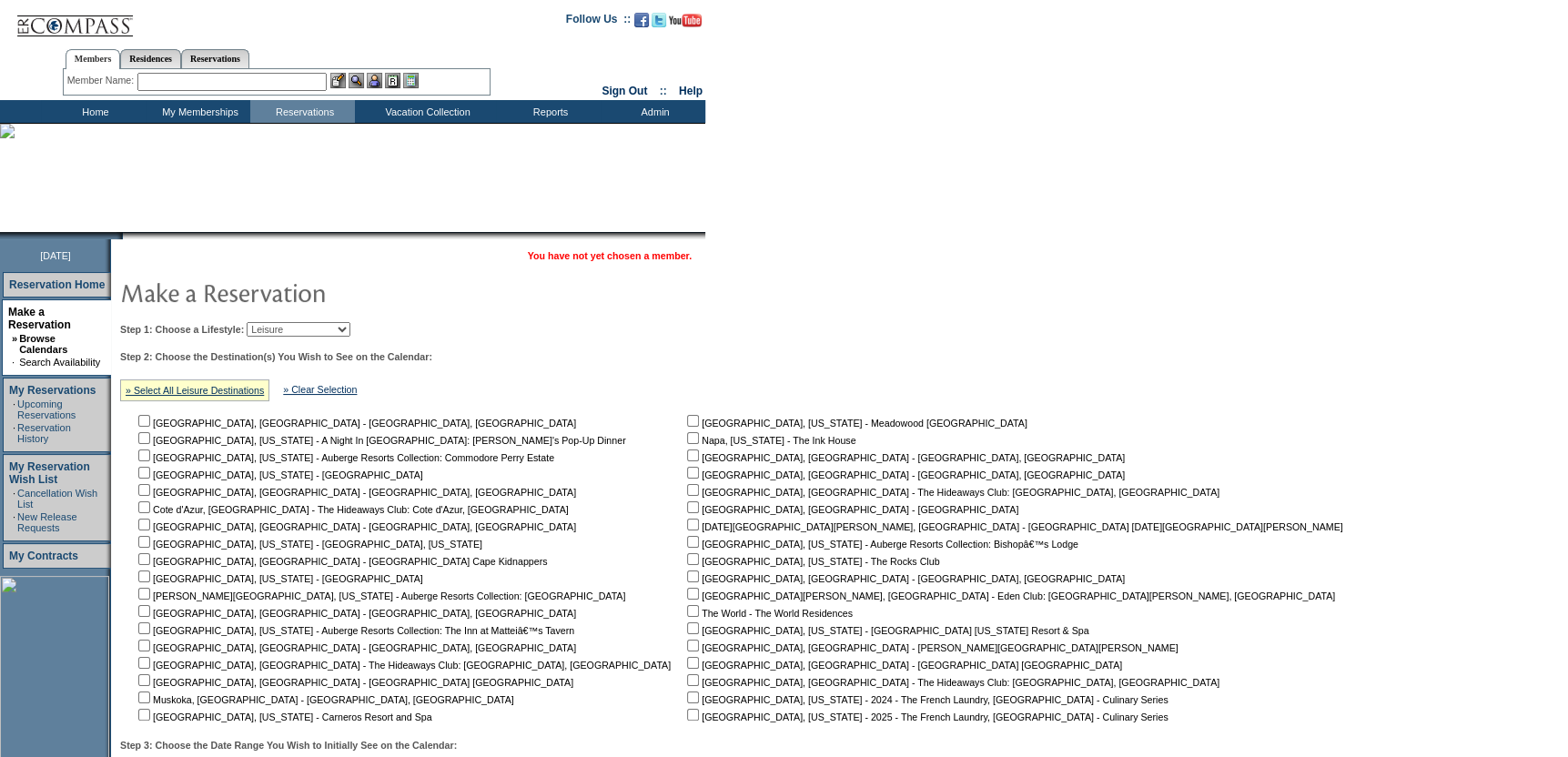
select select "Metropolitan"
click at [278, 322] on select "Beach Leisure Metropolitan Mountain OIAL for Adventure OIAL for Couples OIAL fo…" at bounding box center [298, 329] width 104 height 15
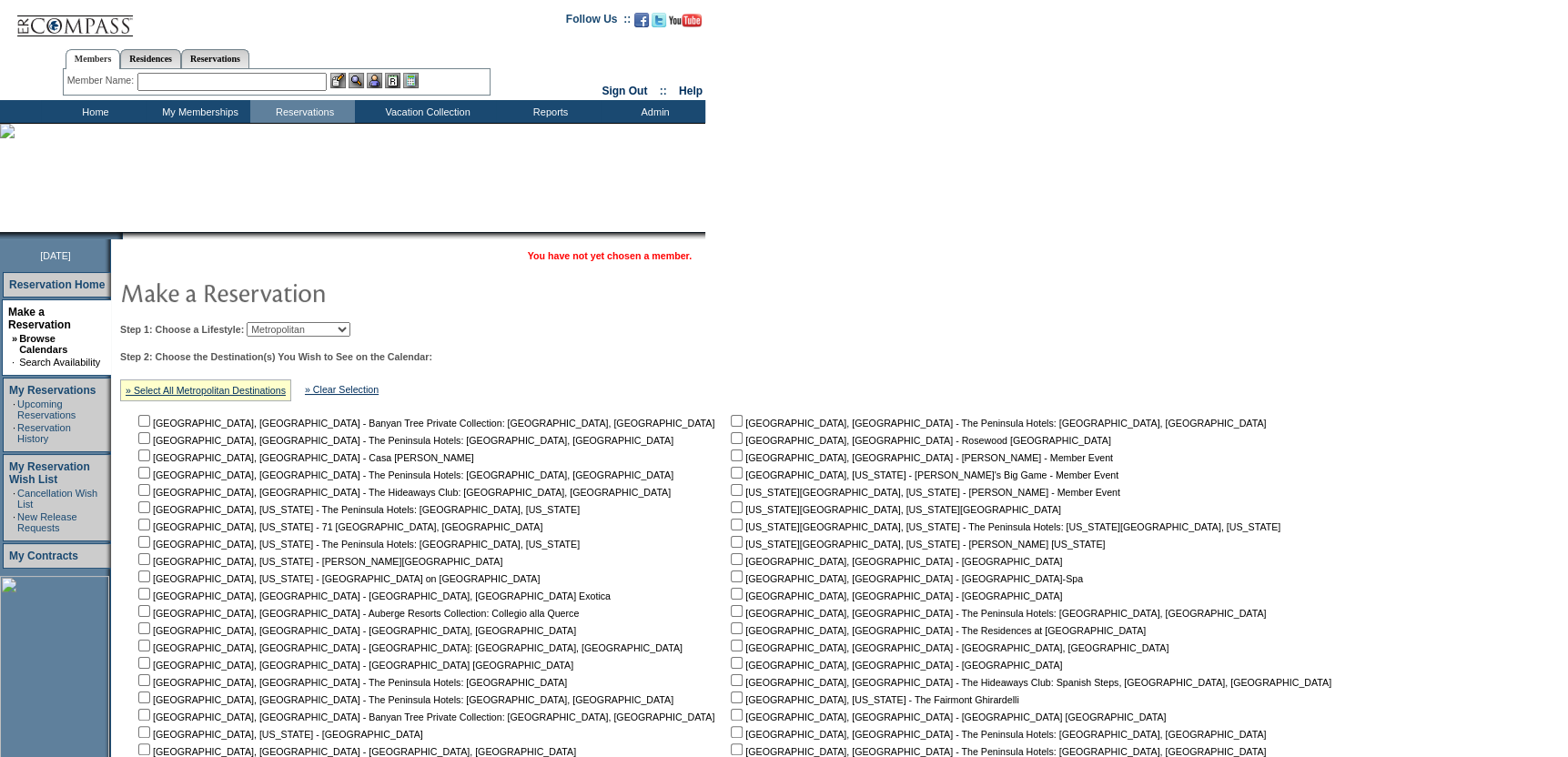
click at [150, 554] on input "checkbox" at bounding box center [145, 559] width 12 height 12
checkbox input "true"
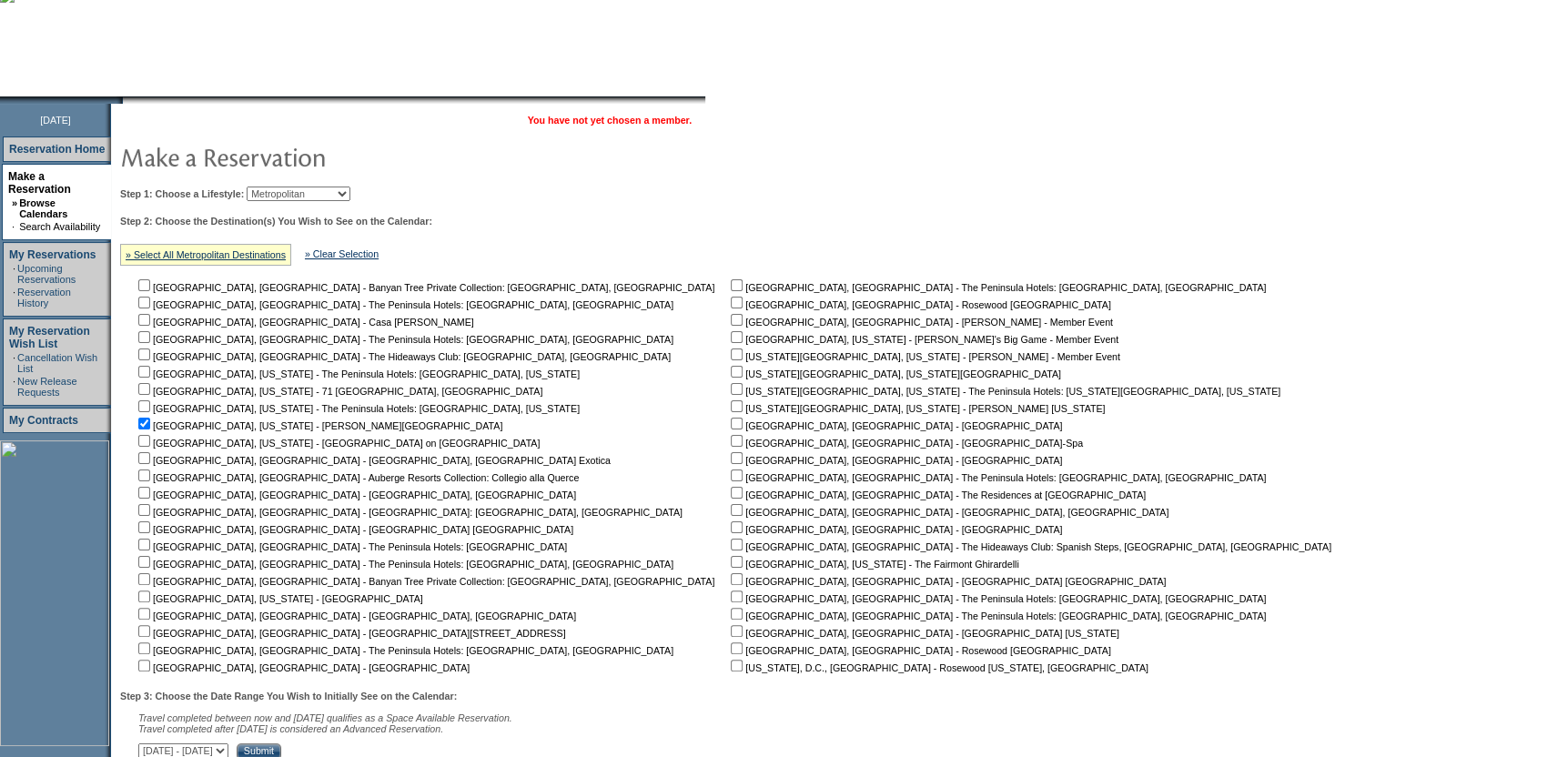
scroll to position [182, 0]
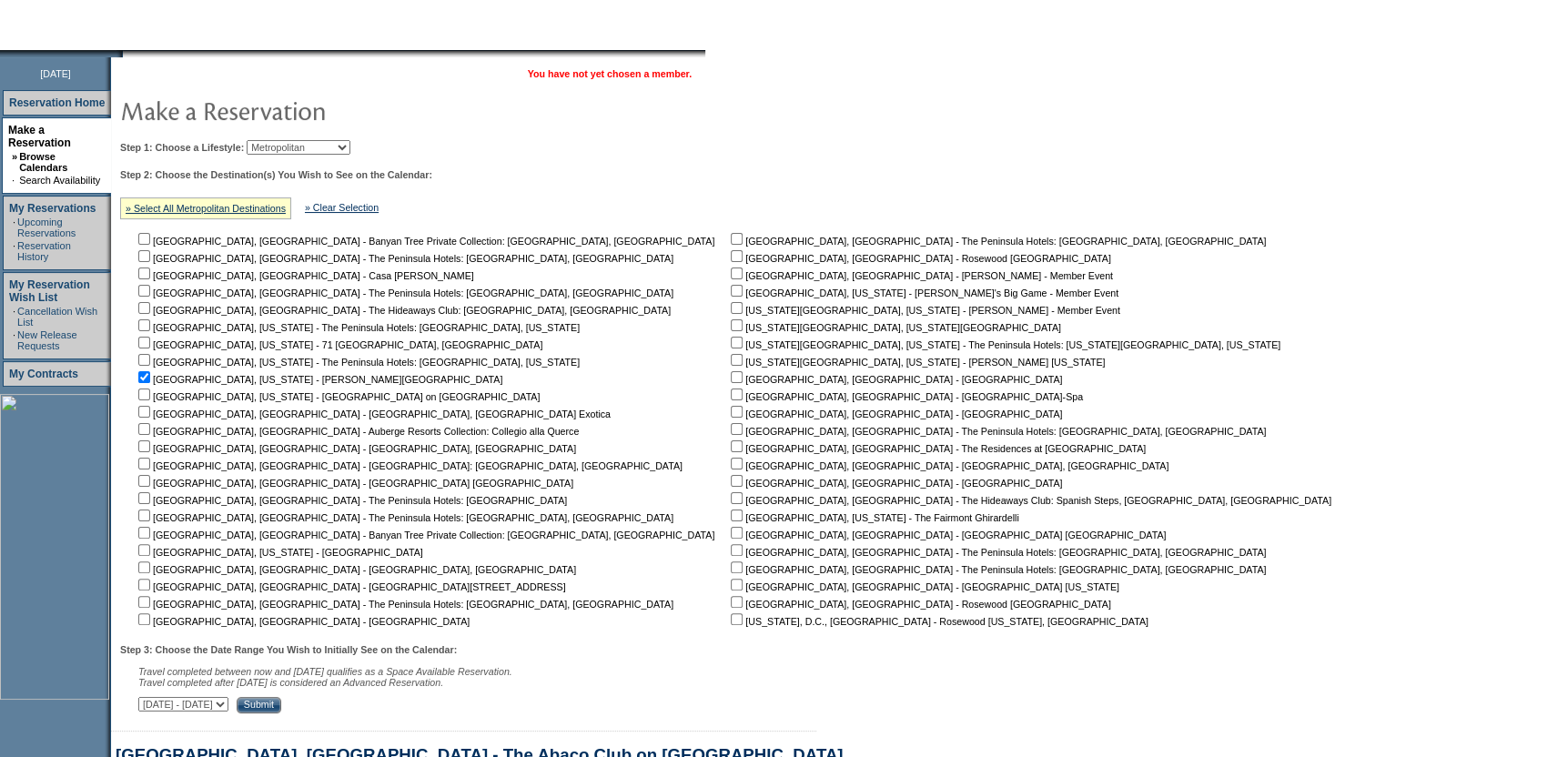
click at [160, 586] on nobr "[GEOGRAPHIC_DATA], [GEOGRAPHIC_DATA] - [GEOGRAPHIC_DATA][STREET_ADDRESS]" at bounding box center [350, 587] width 431 height 11
click at [150, 587] on input "checkbox" at bounding box center [145, 585] width 12 height 12
checkbox input "true"
click at [730, 586] on input "checkbox" at bounding box center [736, 585] width 12 height 12
checkbox input "true"
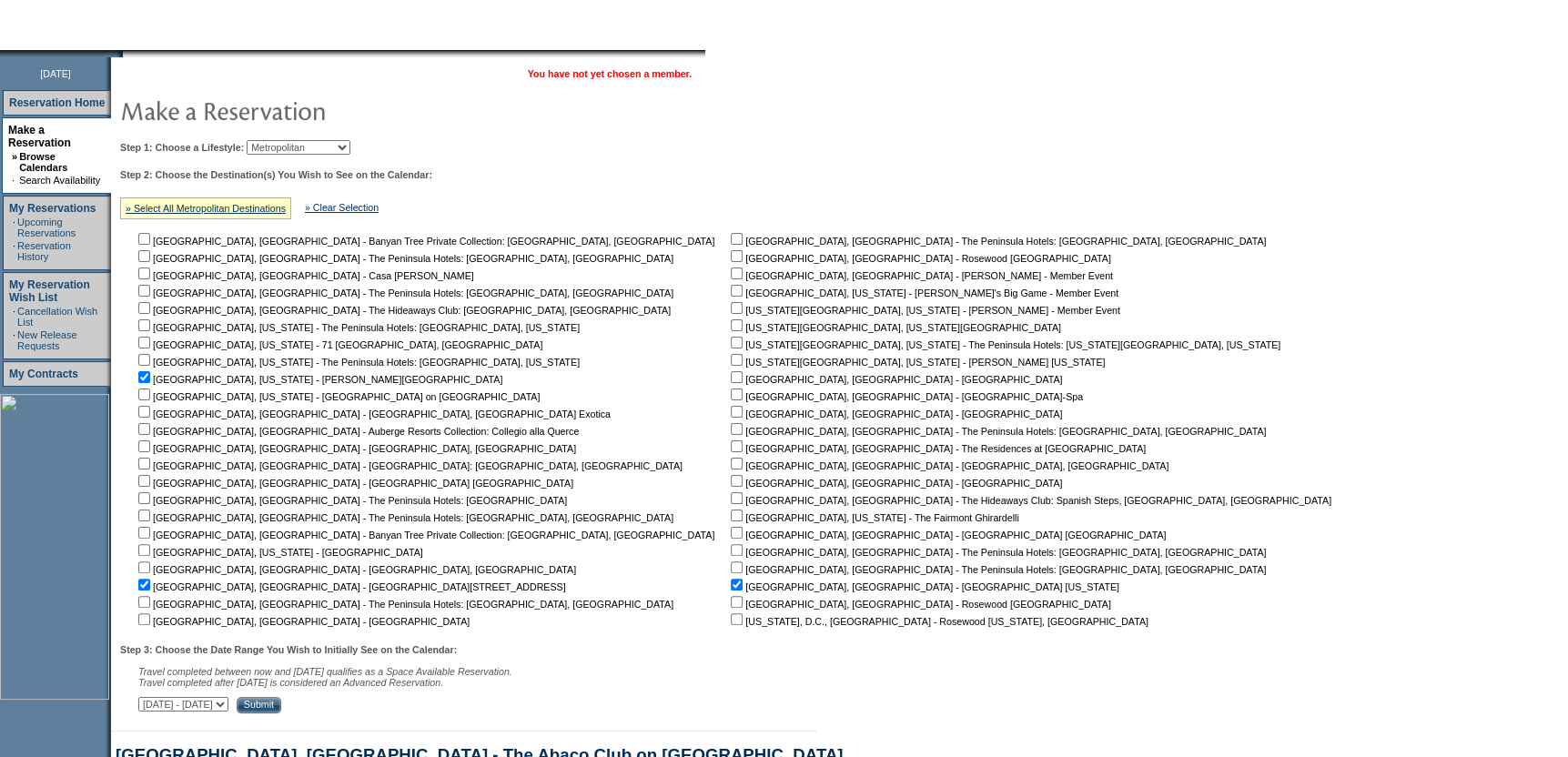
click at [730, 616] on input "checkbox" at bounding box center [736, 619] width 12 height 12
checkbox input "true"
click at [730, 518] on input "checkbox" at bounding box center [736, 515] width 12 height 12
checkbox input "true"
click at [730, 448] on input "checkbox" at bounding box center [736, 446] width 12 height 12
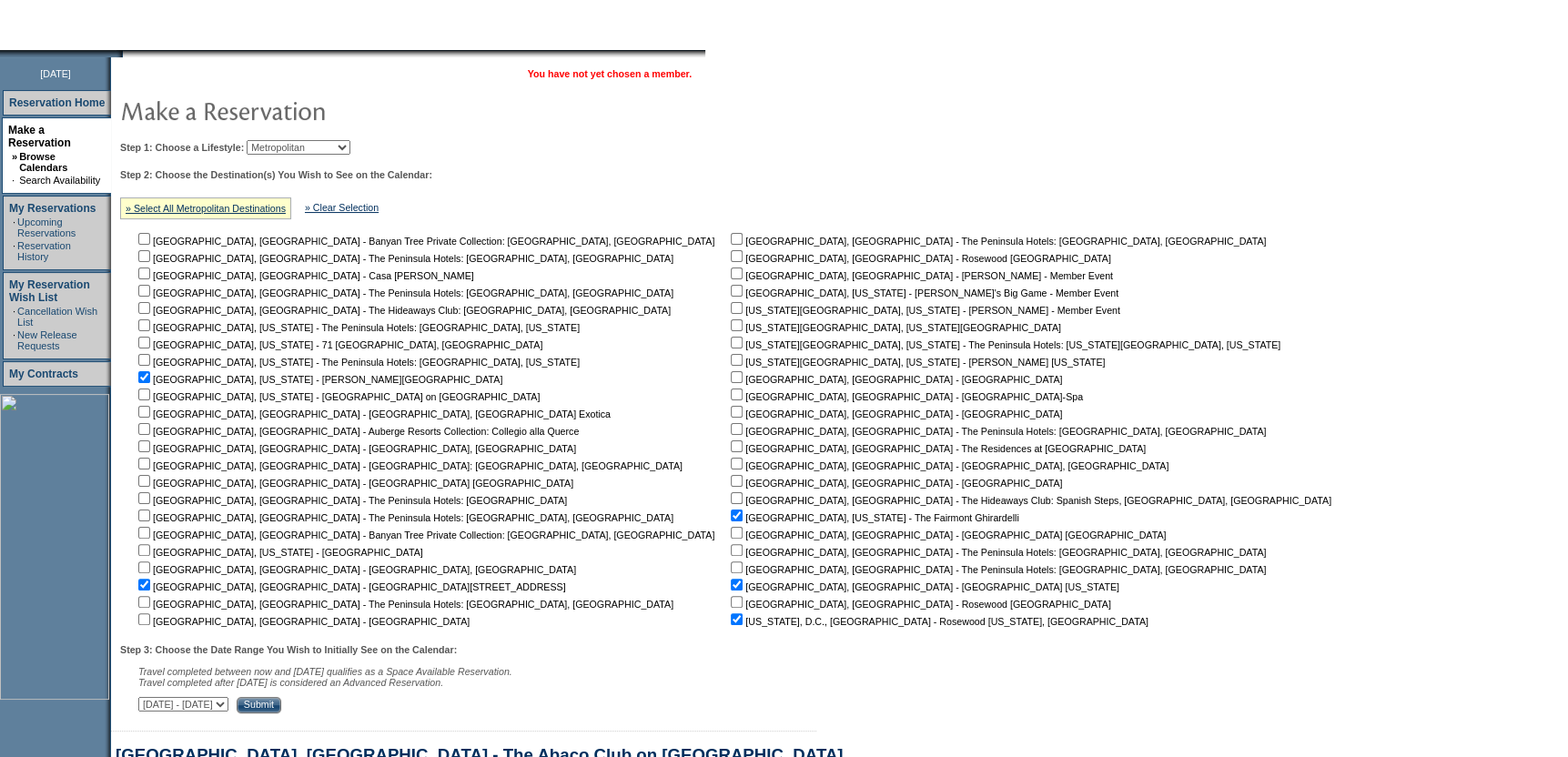
checkbox input "true"
click at [727, 403] on td "Manila, Philippines - The Peninsula Hotels: Manila, Philippines Munich, Germany…" at bounding box center [1034, 428] width 616 height 397
click at [730, 394] on input "checkbox" at bounding box center [736, 394] width 12 height 12
checkbox input "true"
click at [730, 326] on input "checkbox" at bounding box center [736, 325] width 12 height 12
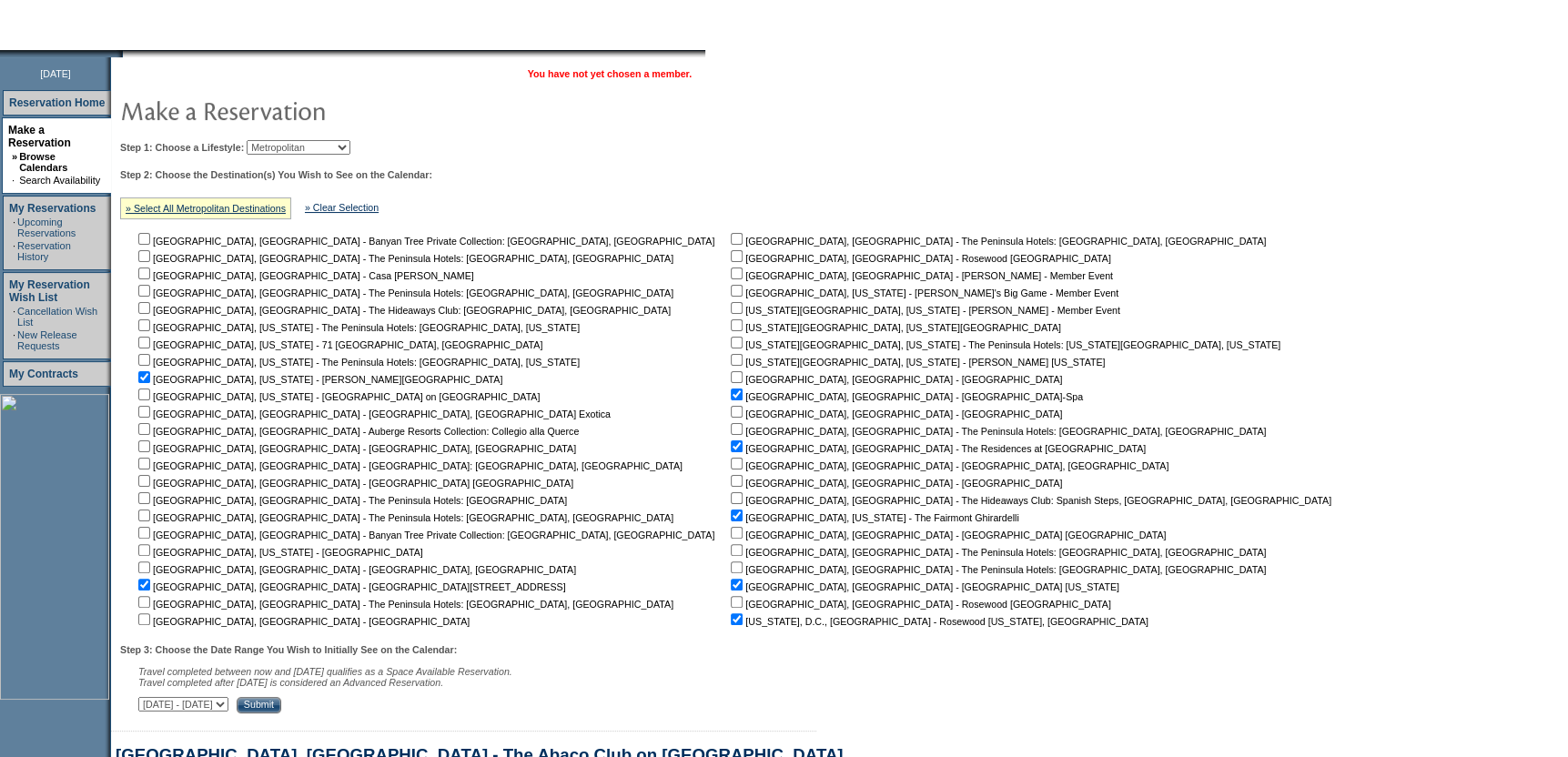
checkbox input "true"
click at [730, 363] on input "checkbox" at bounding box center [736, 360] width 12 height 12
checkbox input "true"
click at [730, 260] on input "checkbox" at bounding box center [736, 256] width 12 height 12
checkbox input "true"
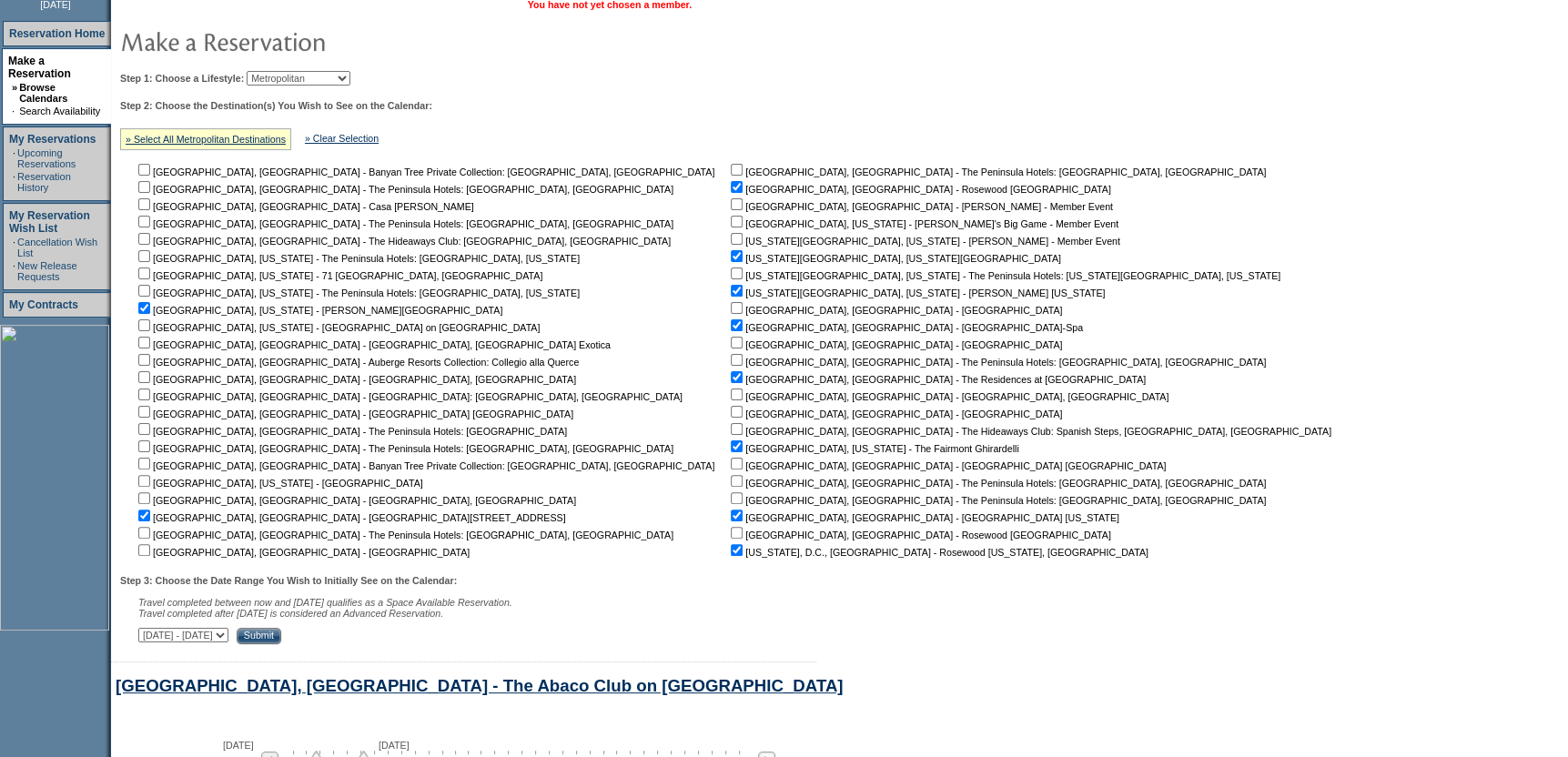
scroll to position [364, 0]
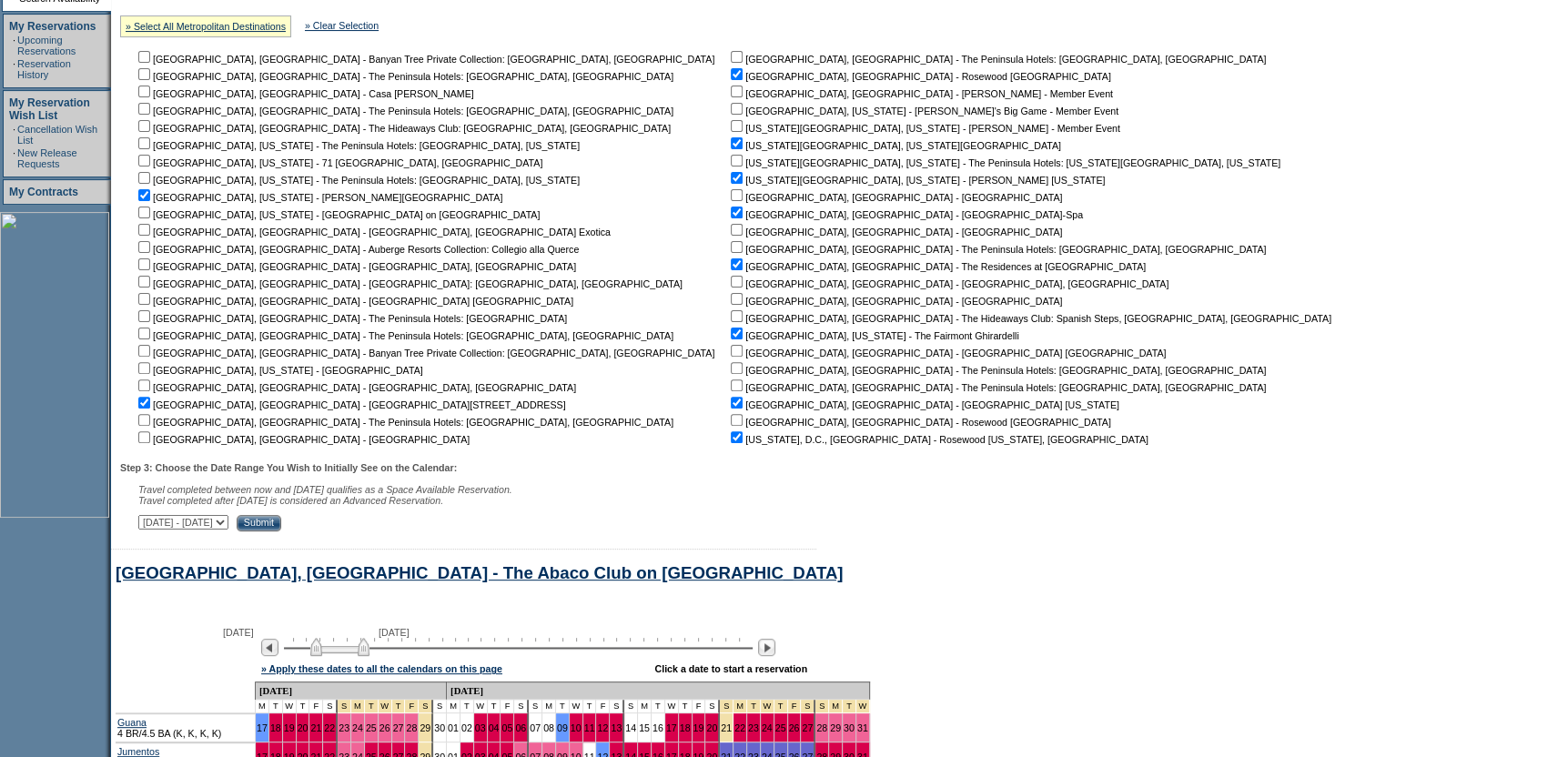
click at [281, 524] on input "Submit" at bounding box center [259, 523] width 45 height 17
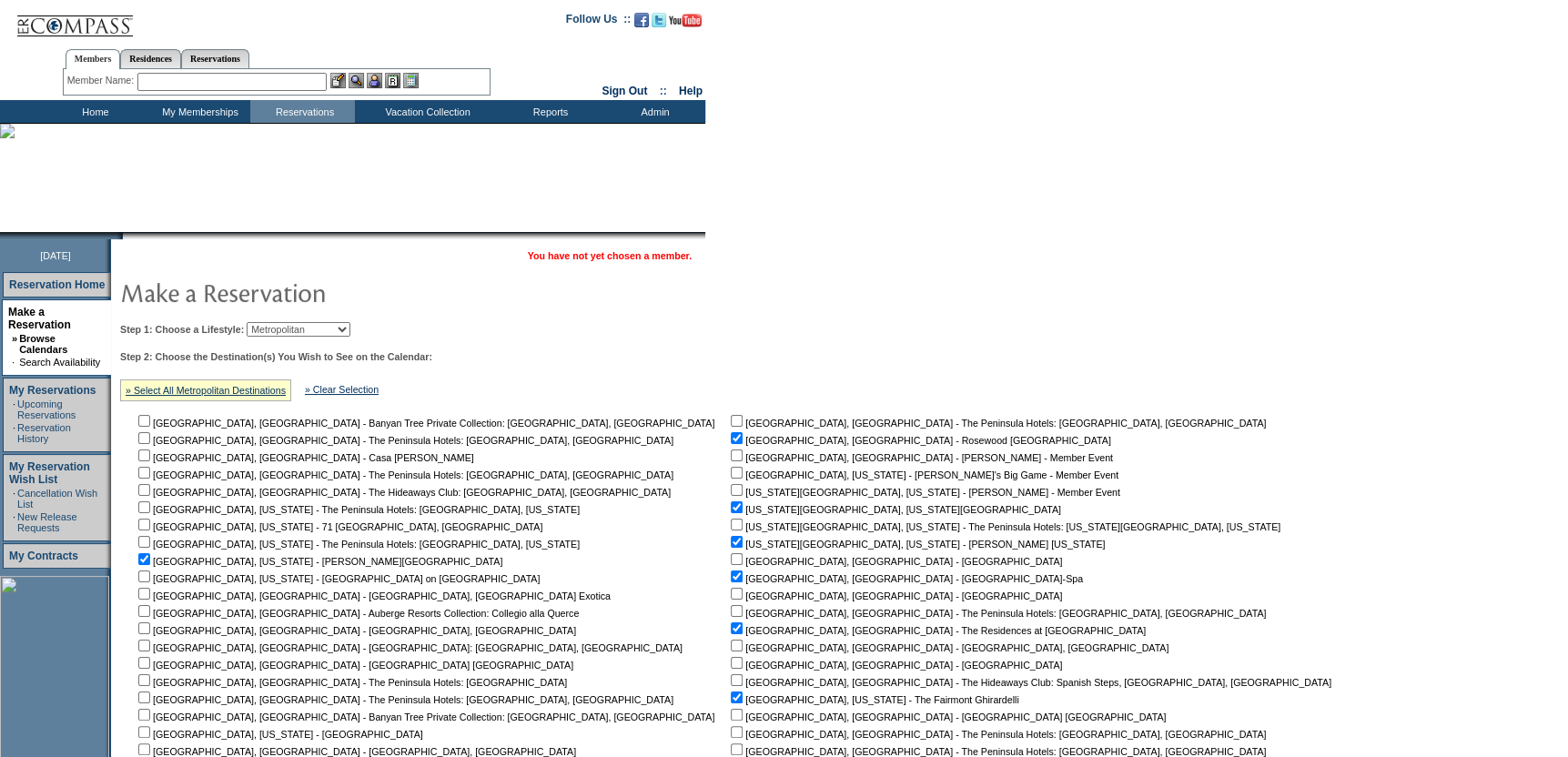
click at [329, 328] on select "Beach Leisure Metropolitan Mountain OIAL for Adventure OIAL for Couples OIAL fo…" at bounding box center [298, 329] width 104 height 15
select select "Mountain"
click at [278, 322] on select "Beach Leisure Metropolitan Mountain OIAL for Adventure OIAL for Couples OIAL fo…" at bounding box center [298, 329] width 104 height 15
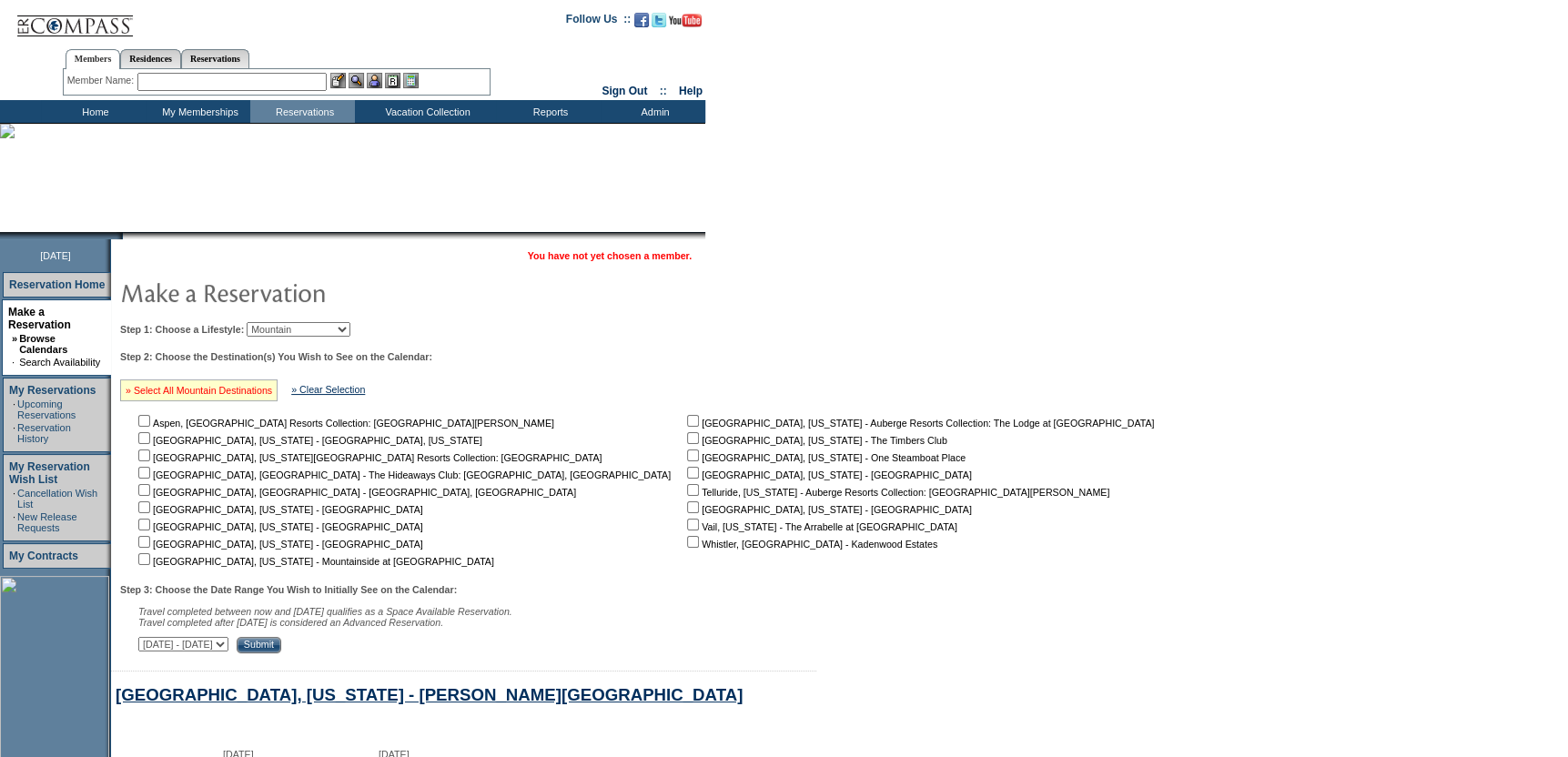
click at [228, 387] on link "» Select All Mountain Destinations" at bounding box center [199, 389] width 147 height 11
checkbox input "true"
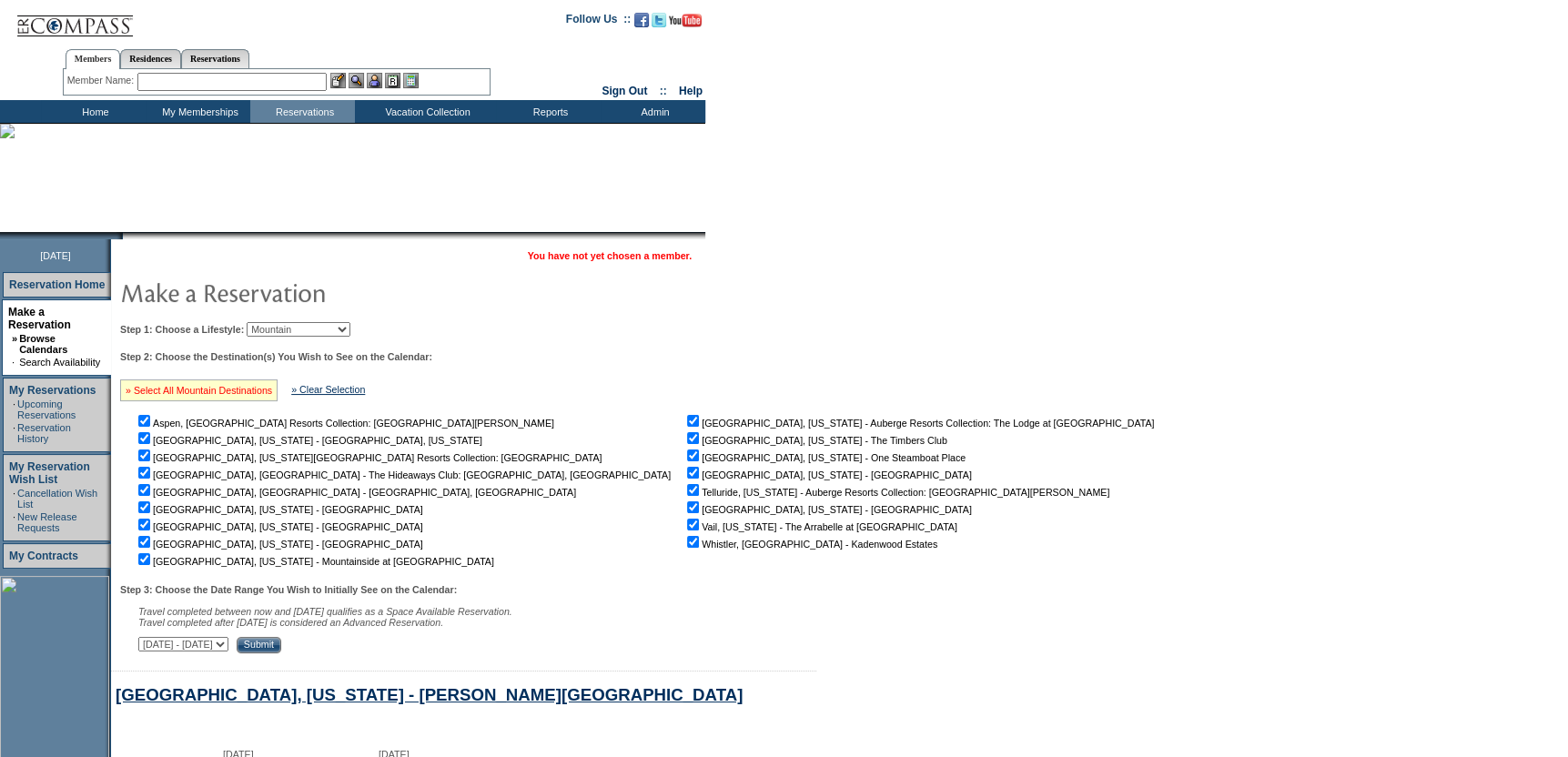
checkbox input "true"
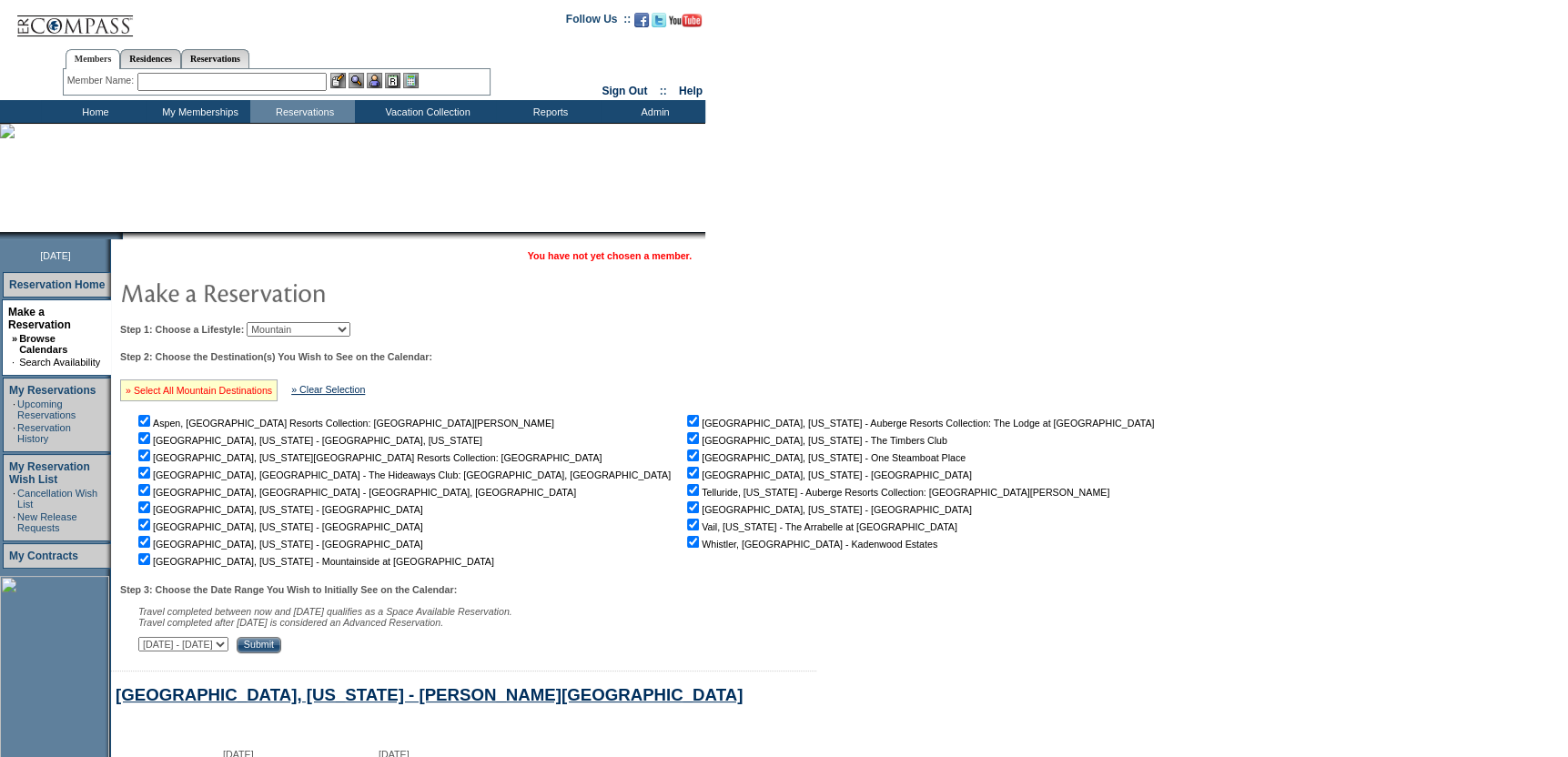
checkbox input "true"
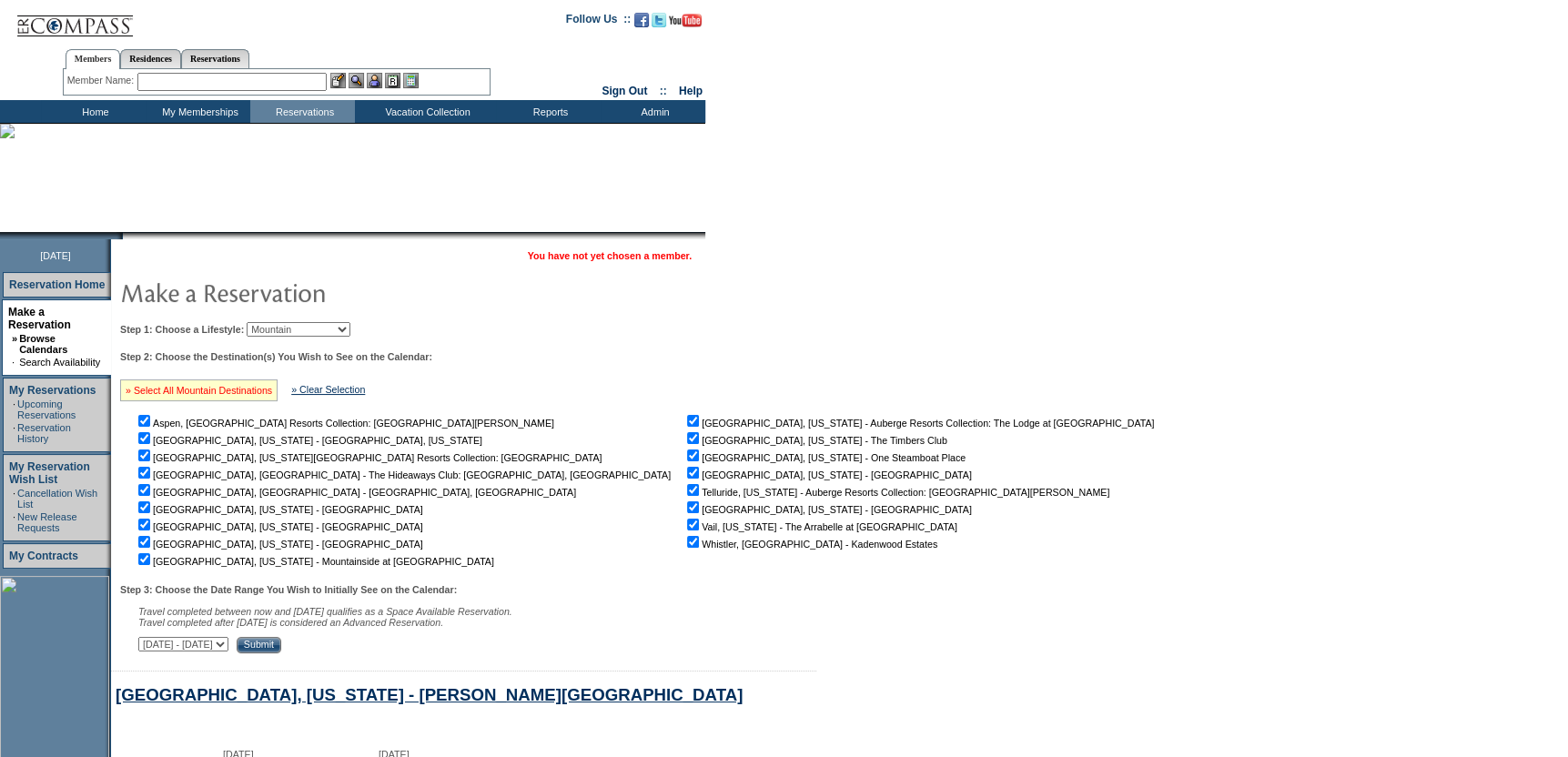
checkbox input "true"
click at [281, 649] on input "Submit" at bounding box center [259, 645] width 45 height 17
